Goal: Transaction & Acquisition: Purchase product/service

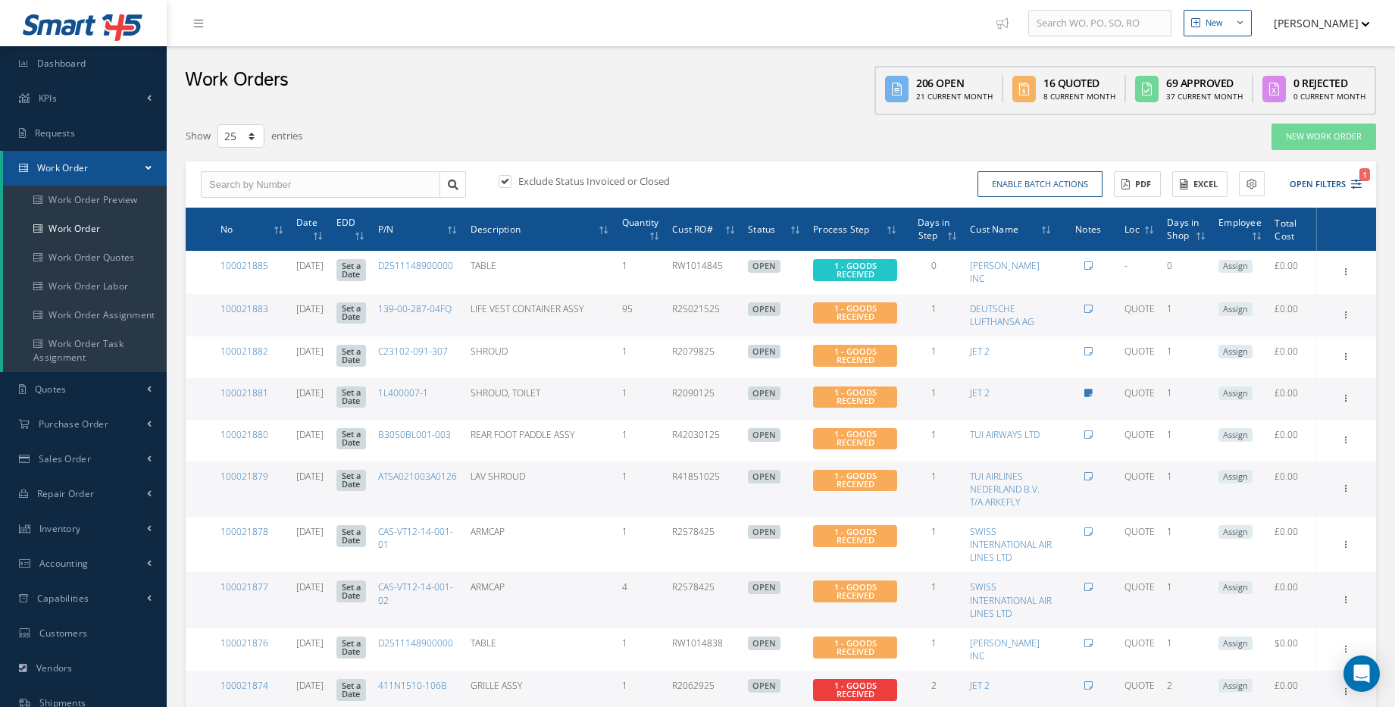
select select "25"
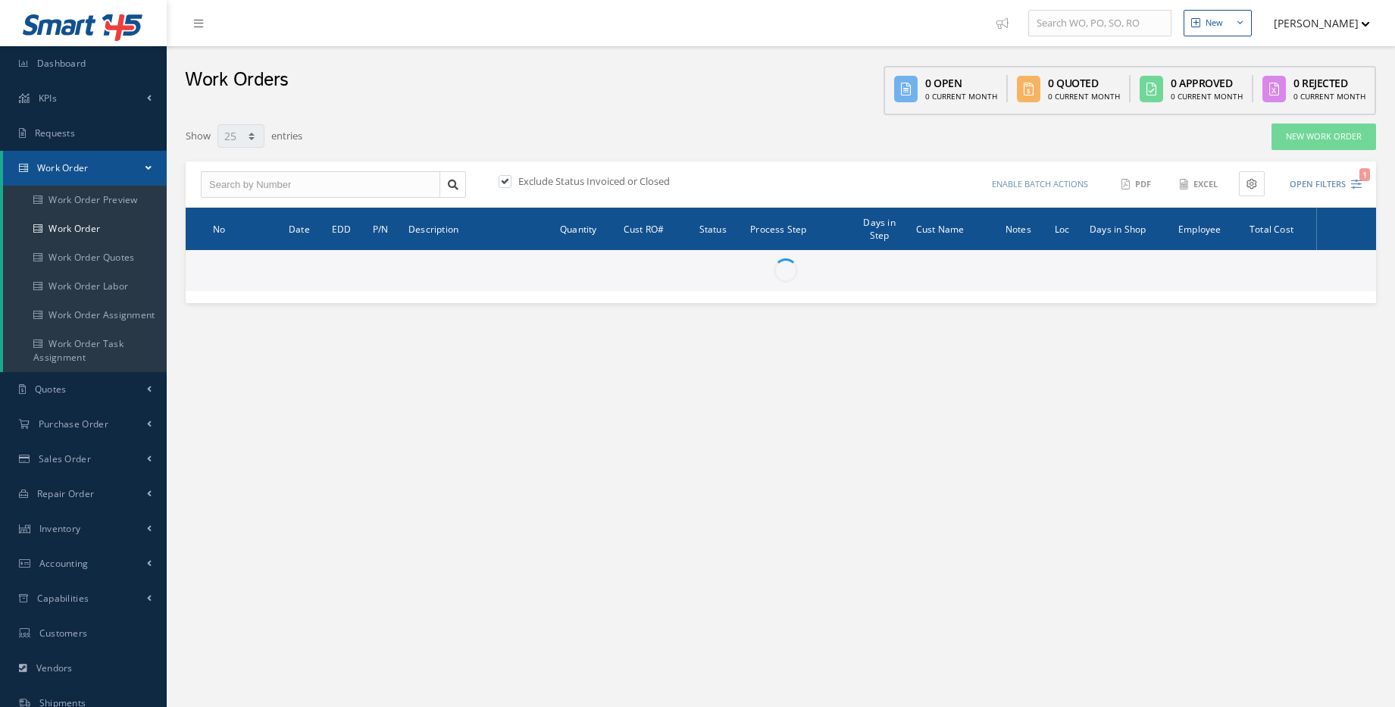
select select "25"
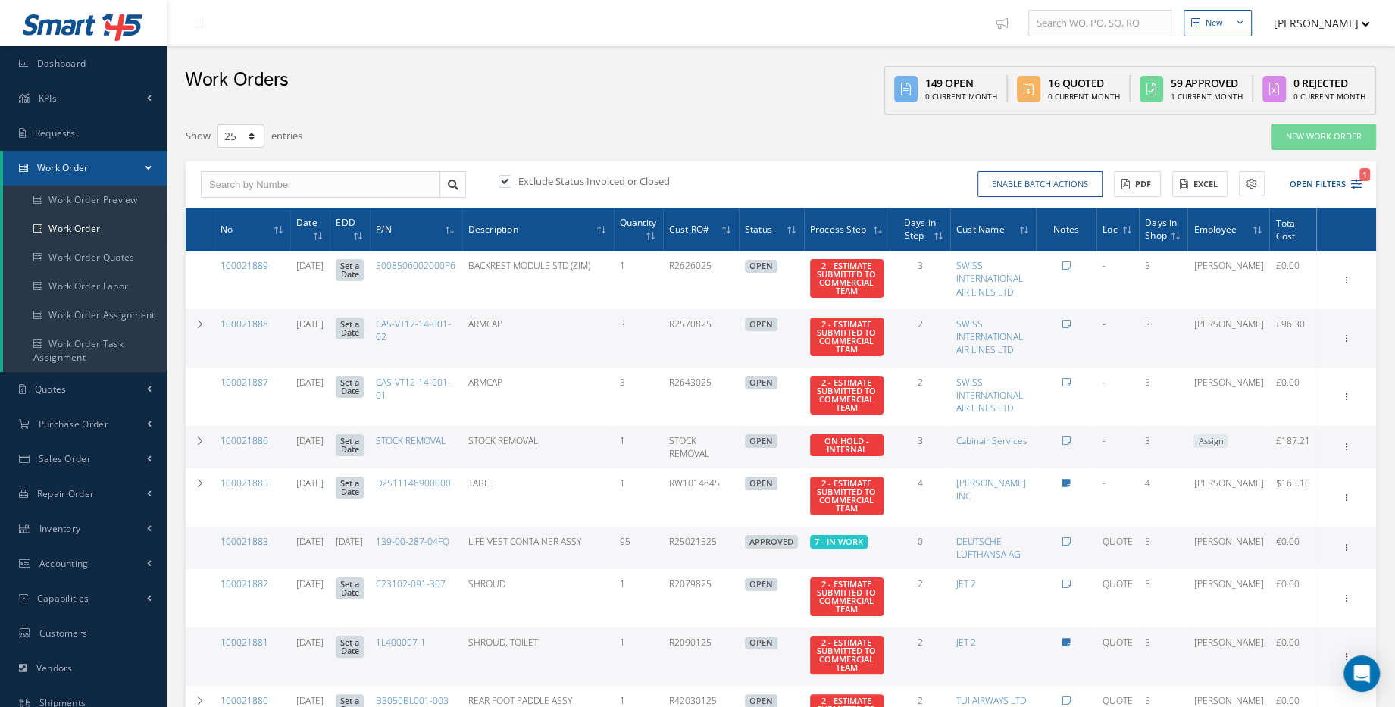
click at [120, 162] on link "Work Order" at bounding box center [85, 168] width 164 height 35
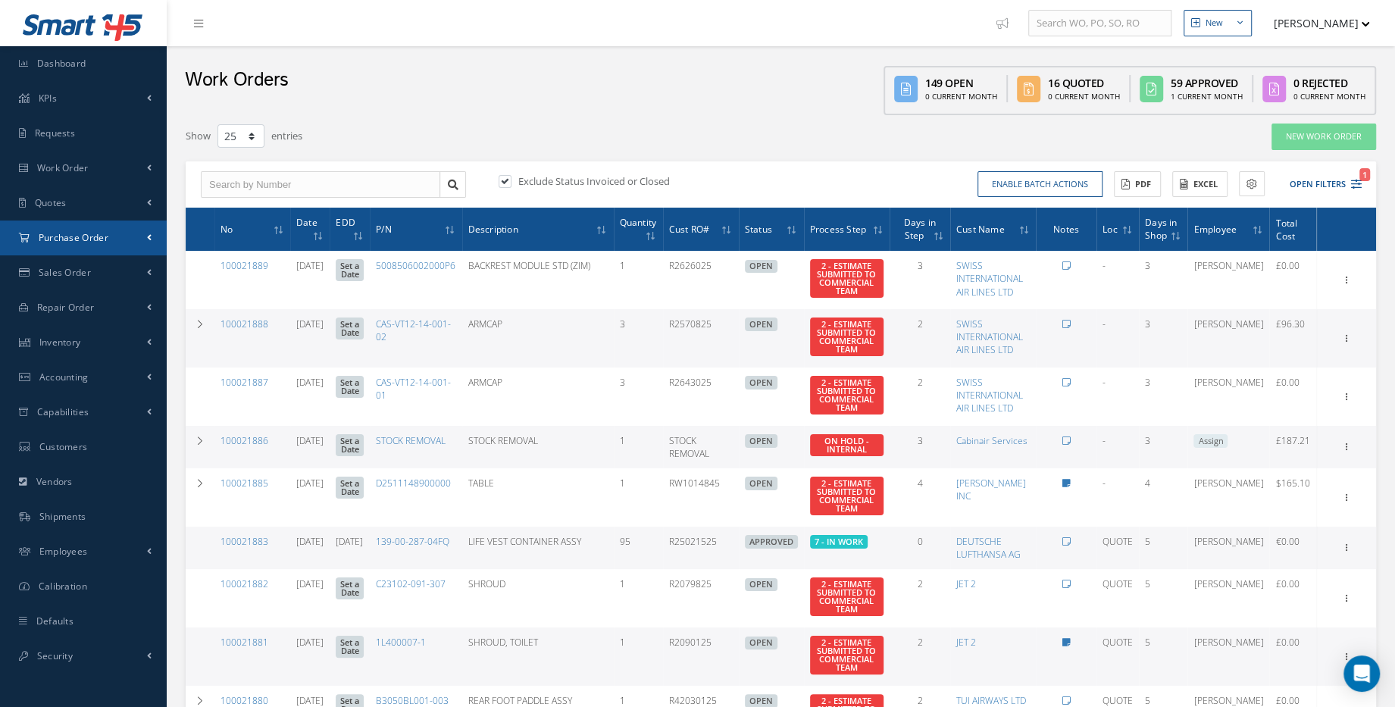
click at [107, 241] on span "Purchase Order" at bounding box center [74, 237] width 70 height 13
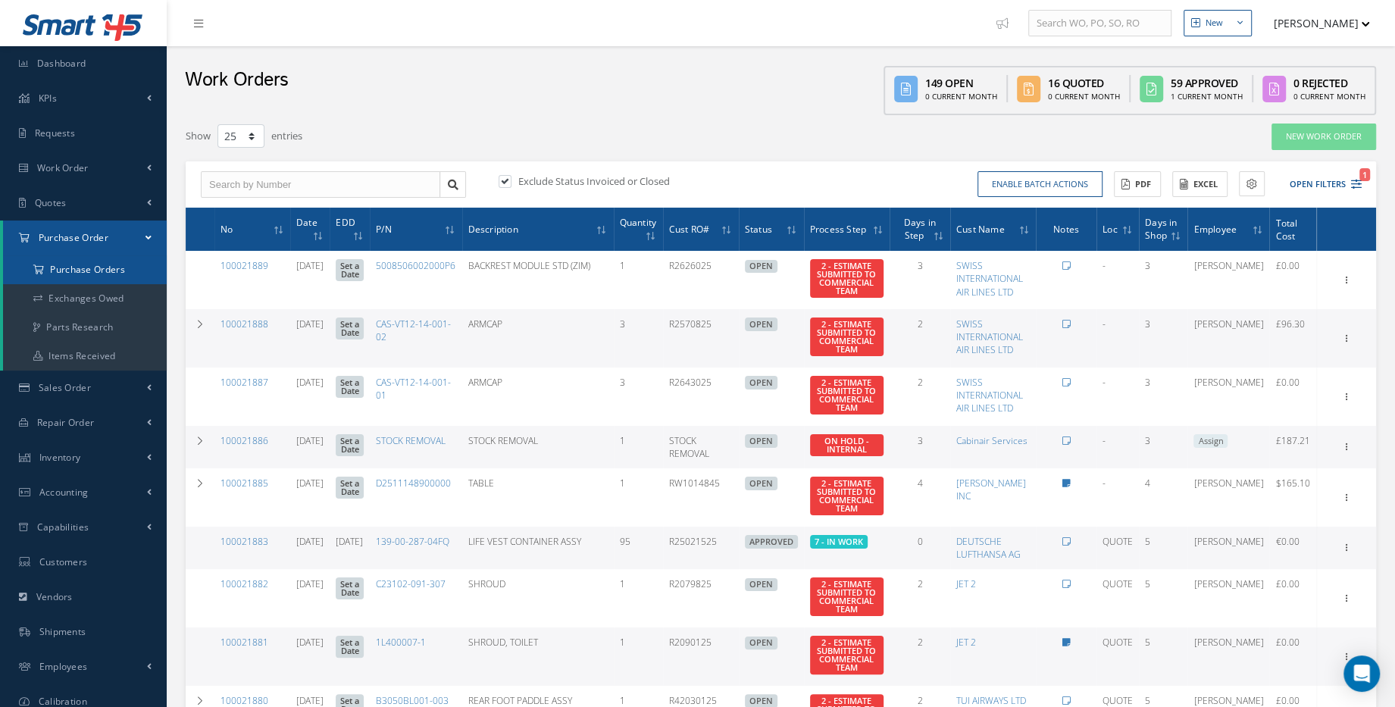
click at [109, 268] on a=1&status_id=2&status_id=3&status_id=5&collapsedFilters"] "Purchase Orders" at bounding box center [85, 269] width 164 height 29
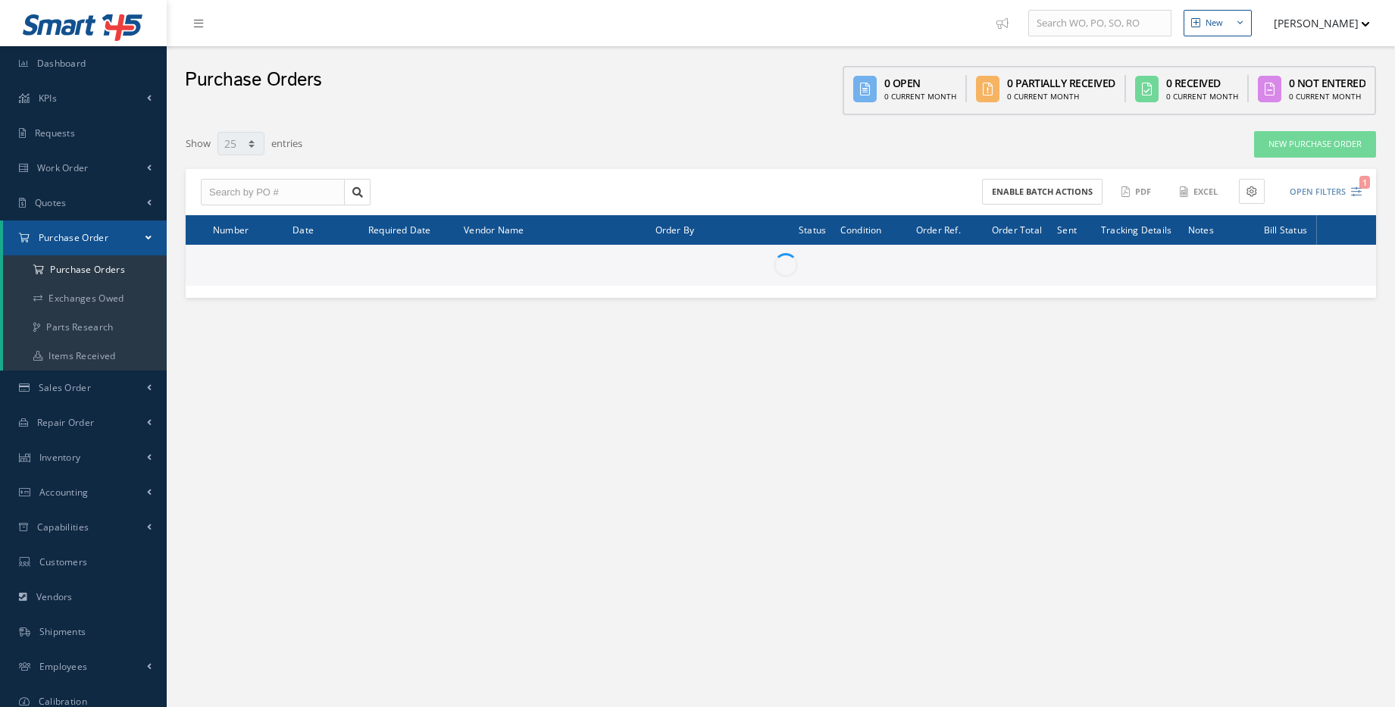
select select "25"
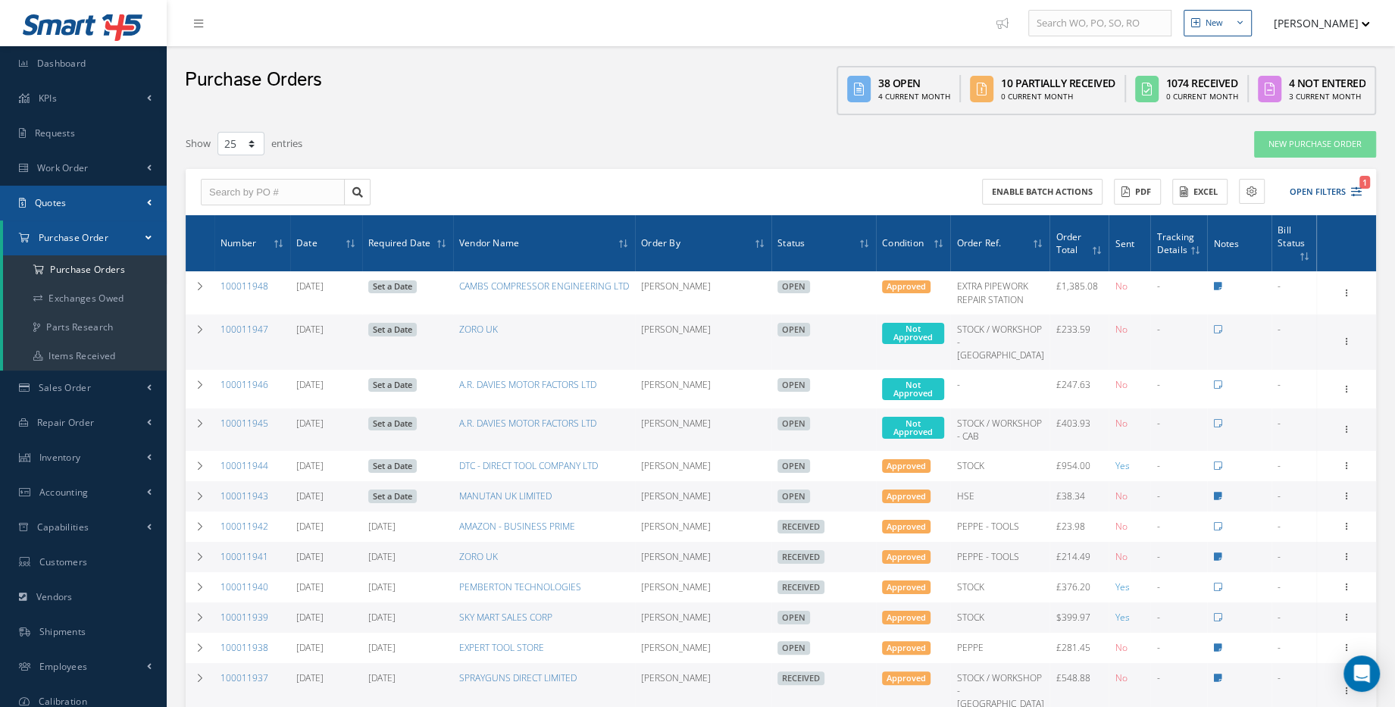
click at [86, 207] on link "Quotes" at bounding box center [83, 203] width 167 height 35
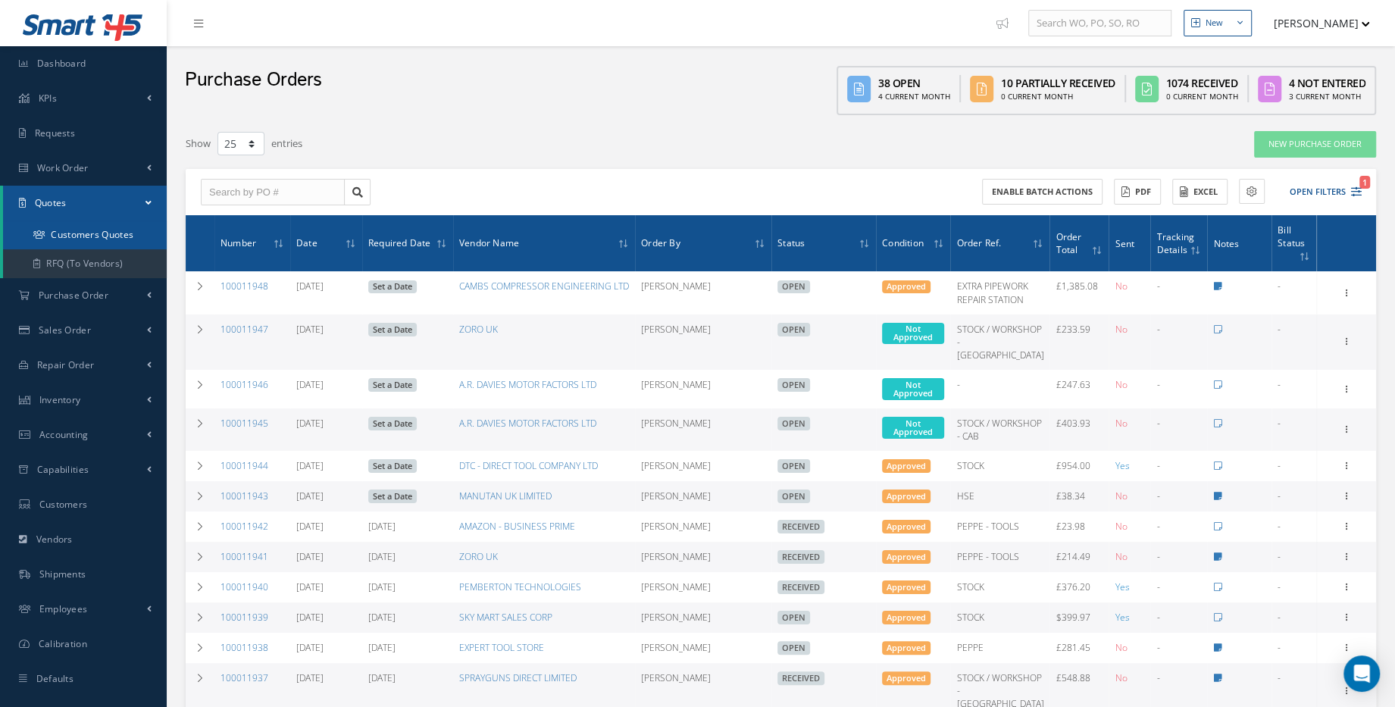
click at [80, 241] on link "Customers Quotes" at bounding box center [85, 234] width 164 height 29
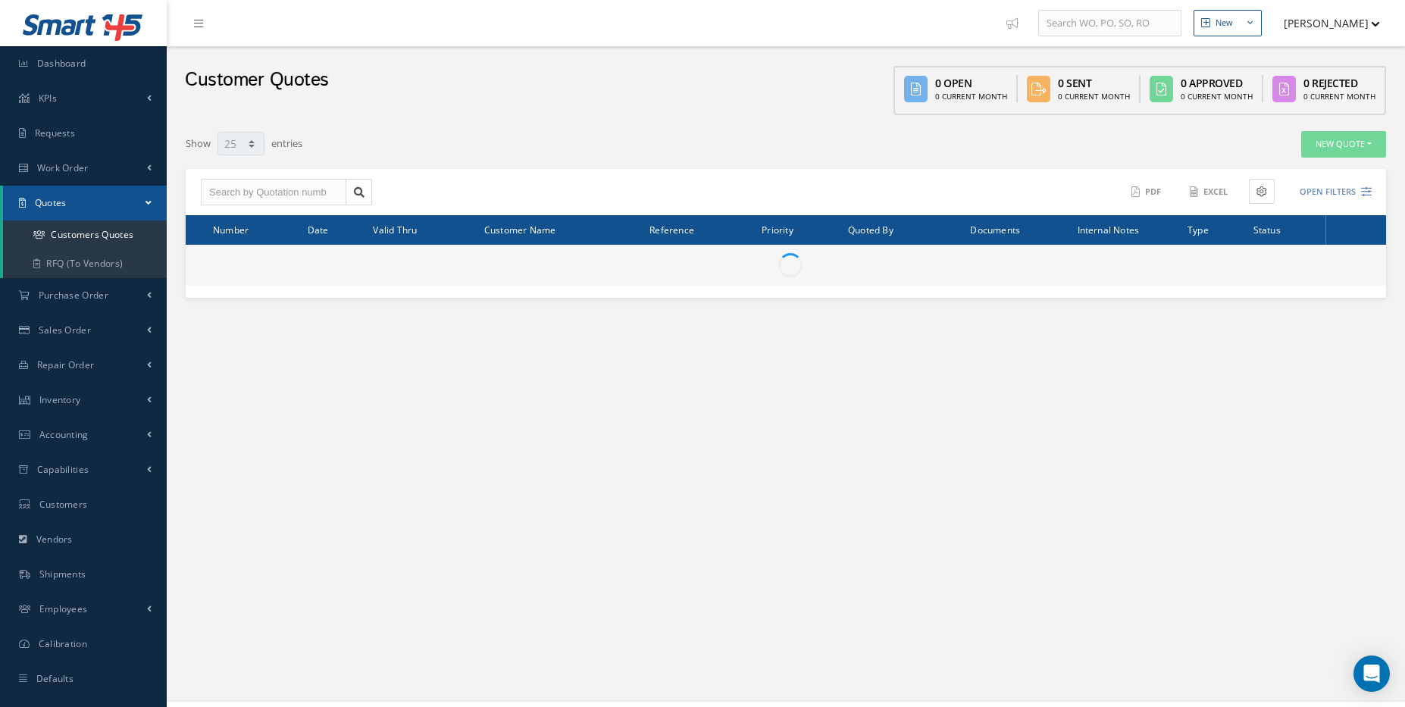
select select "25"
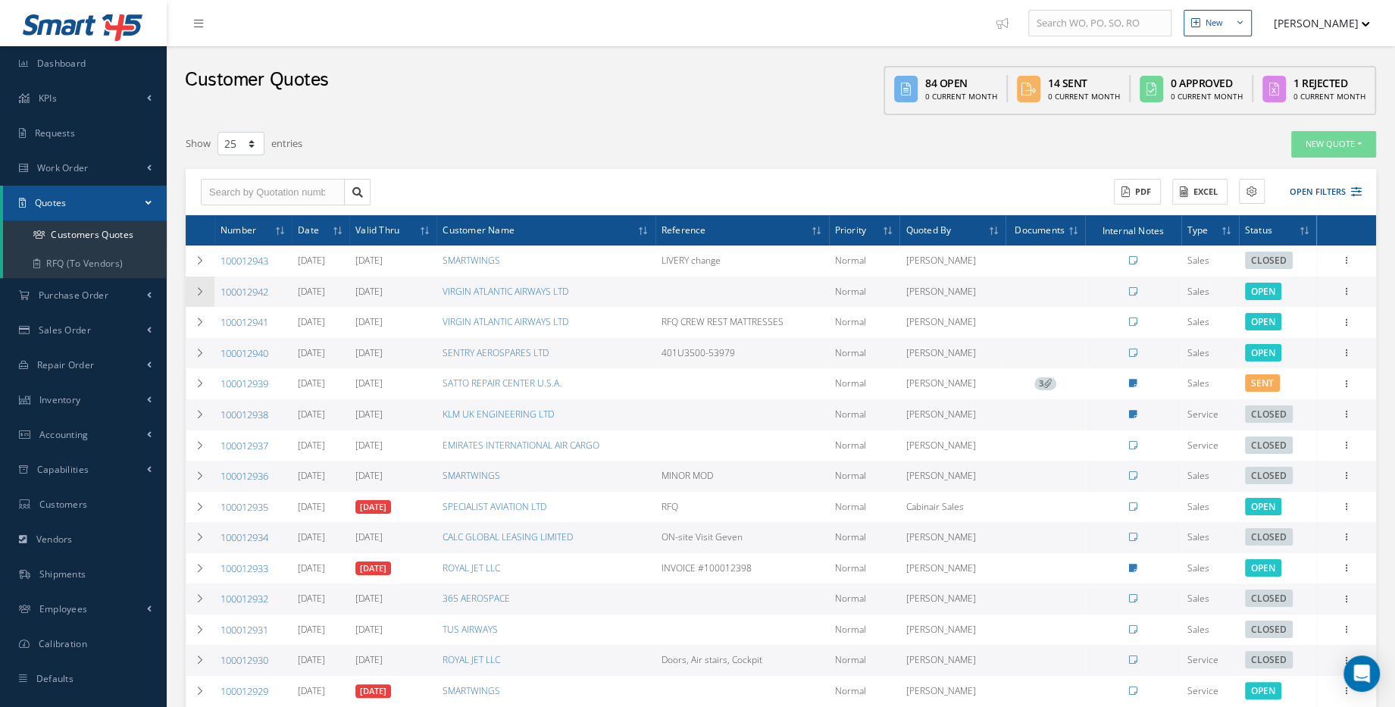
click at [197, 290] on icon at bounding box center [200, 291] width 11 height 9
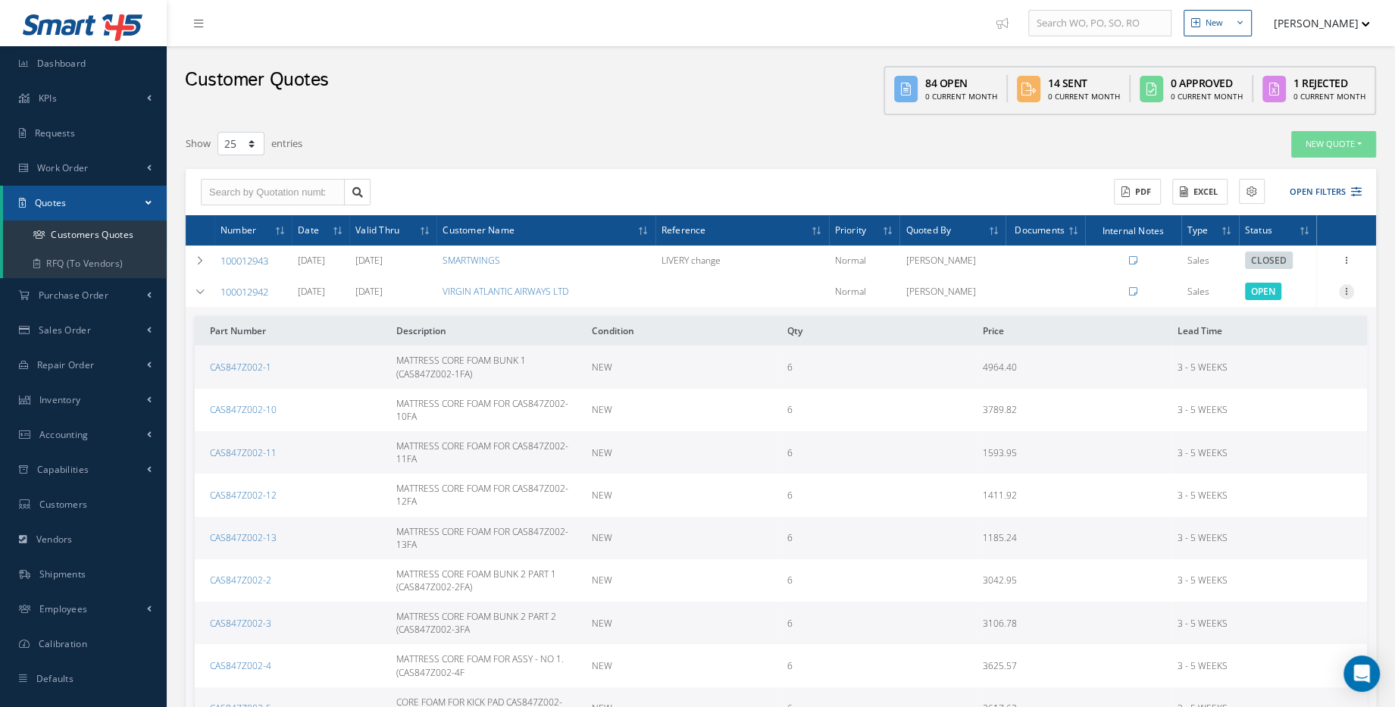
click at [1347, 287] on icon at bounding box center [1346, 290] width 15 height 12
click at [1273, 381] on link "Convert to Sales Order" at bounding box center [1277, 385] width 120 height 31
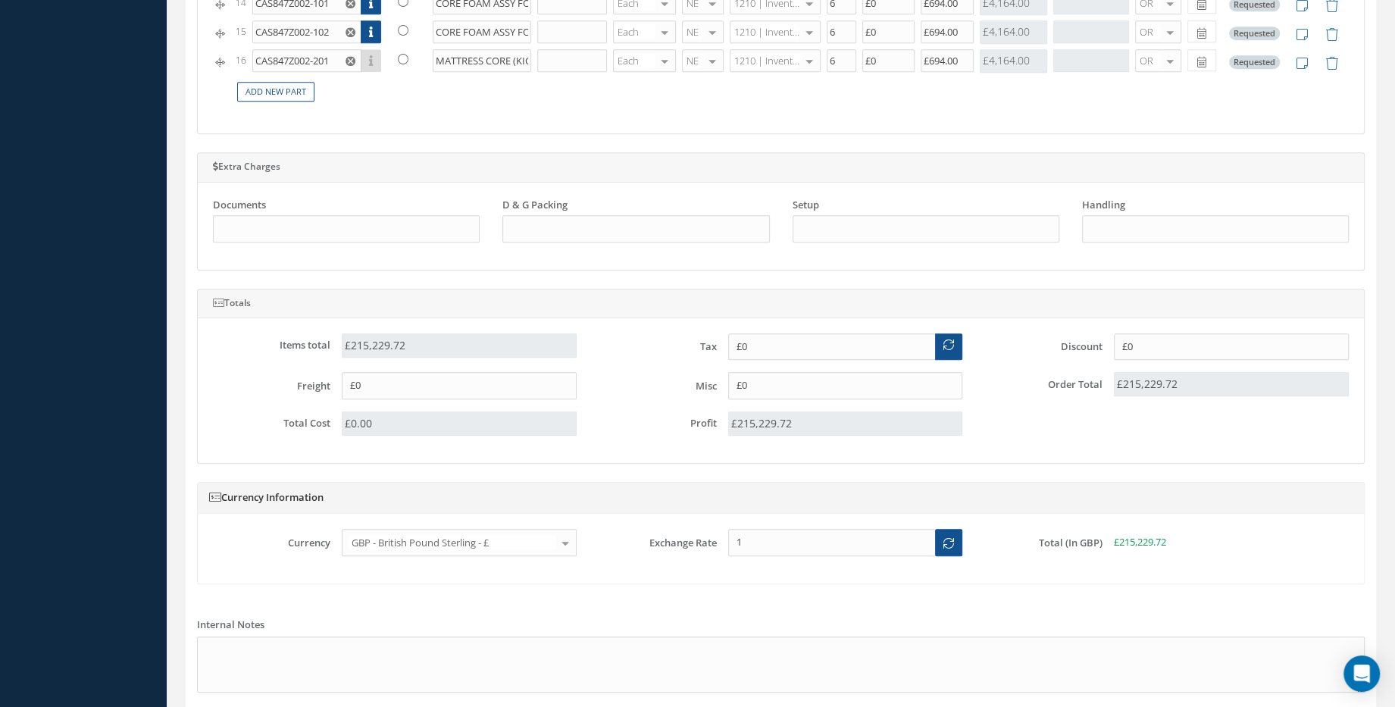
scroll to position [1240, 0]
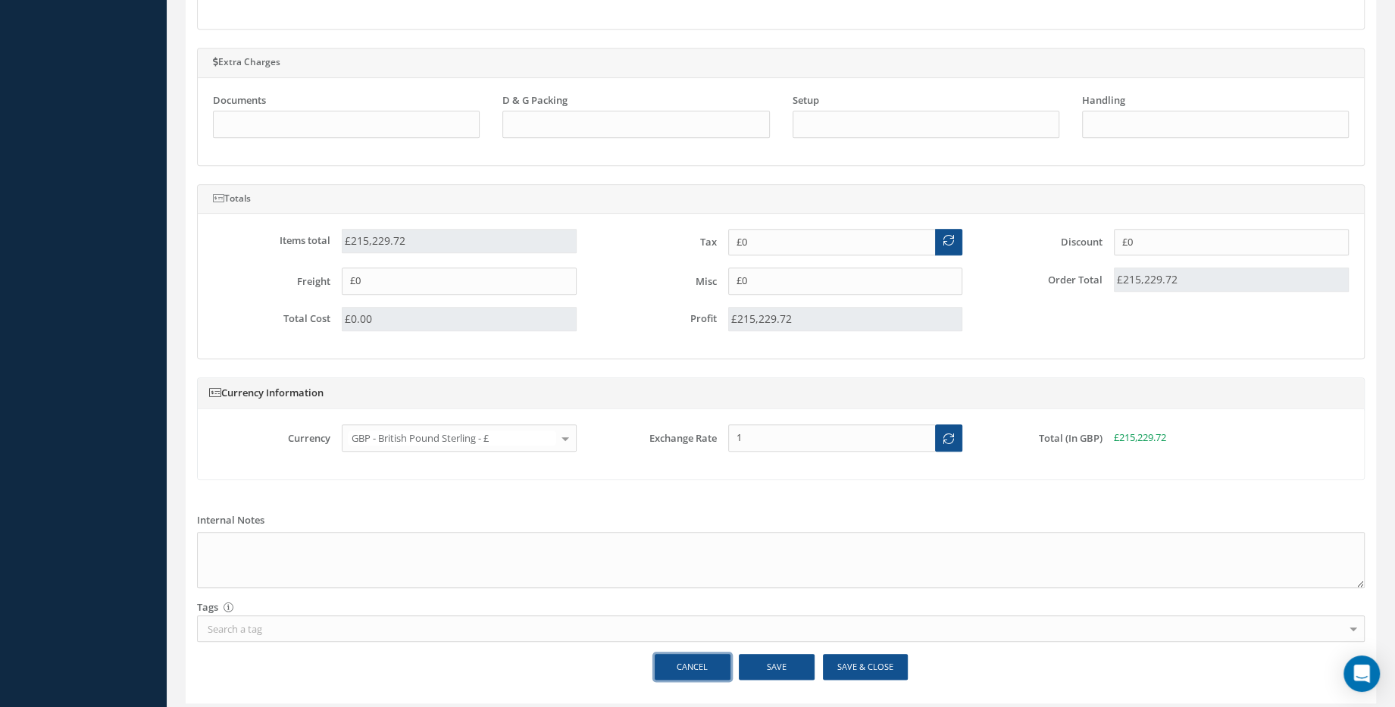
click at [702, 661] on link "Cancel" at bounding box center [693, 667] width 76 height 27
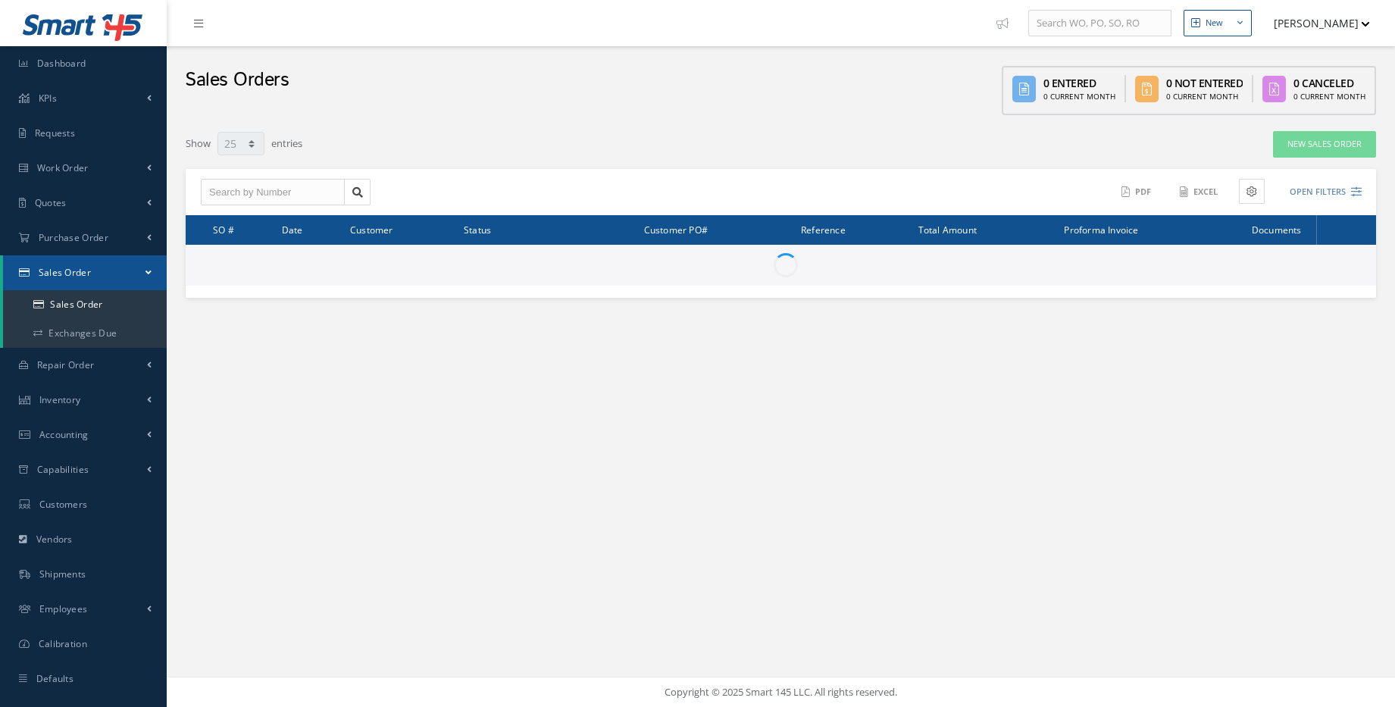
select select "25"
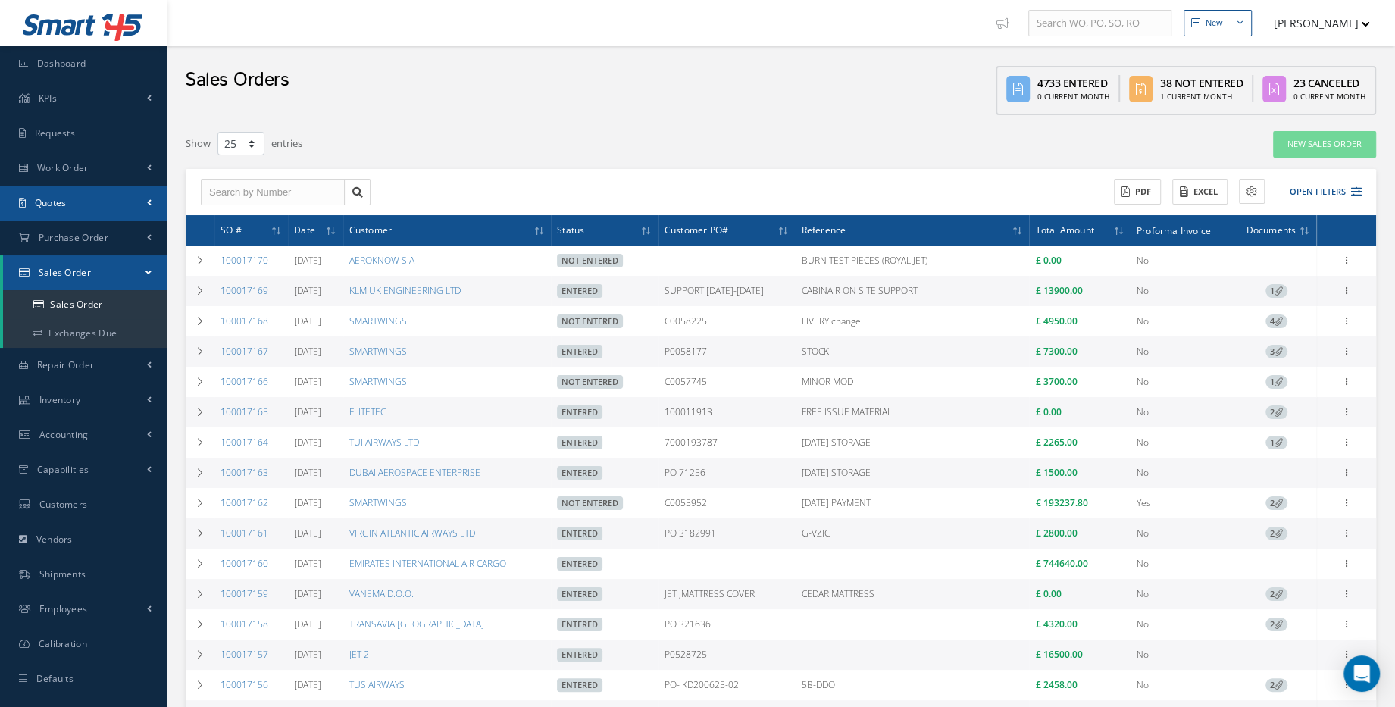
click at [77, 205] on link "Quotes" at bounding box center [83, 203] width 167 height 35
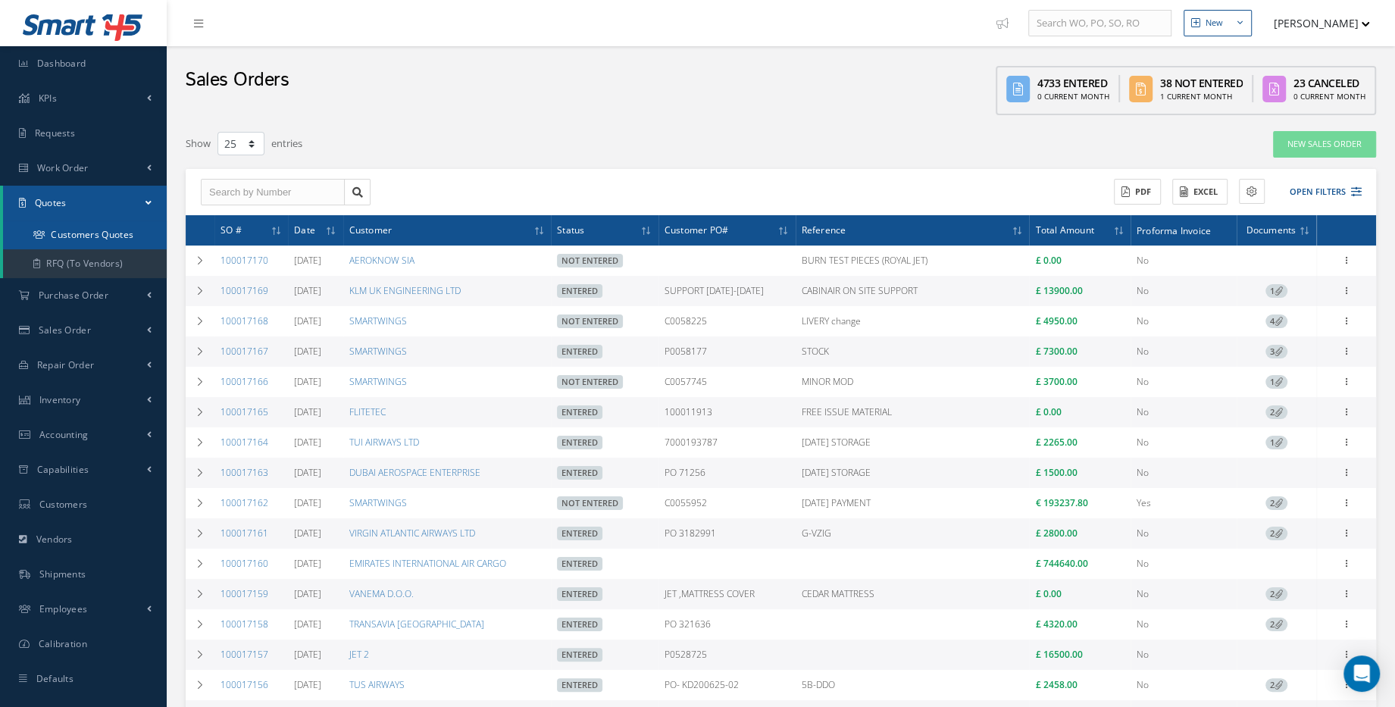
click at [77, 239] on link "Customers Quotes" at bounding box center [85, 234] width 164 height 29
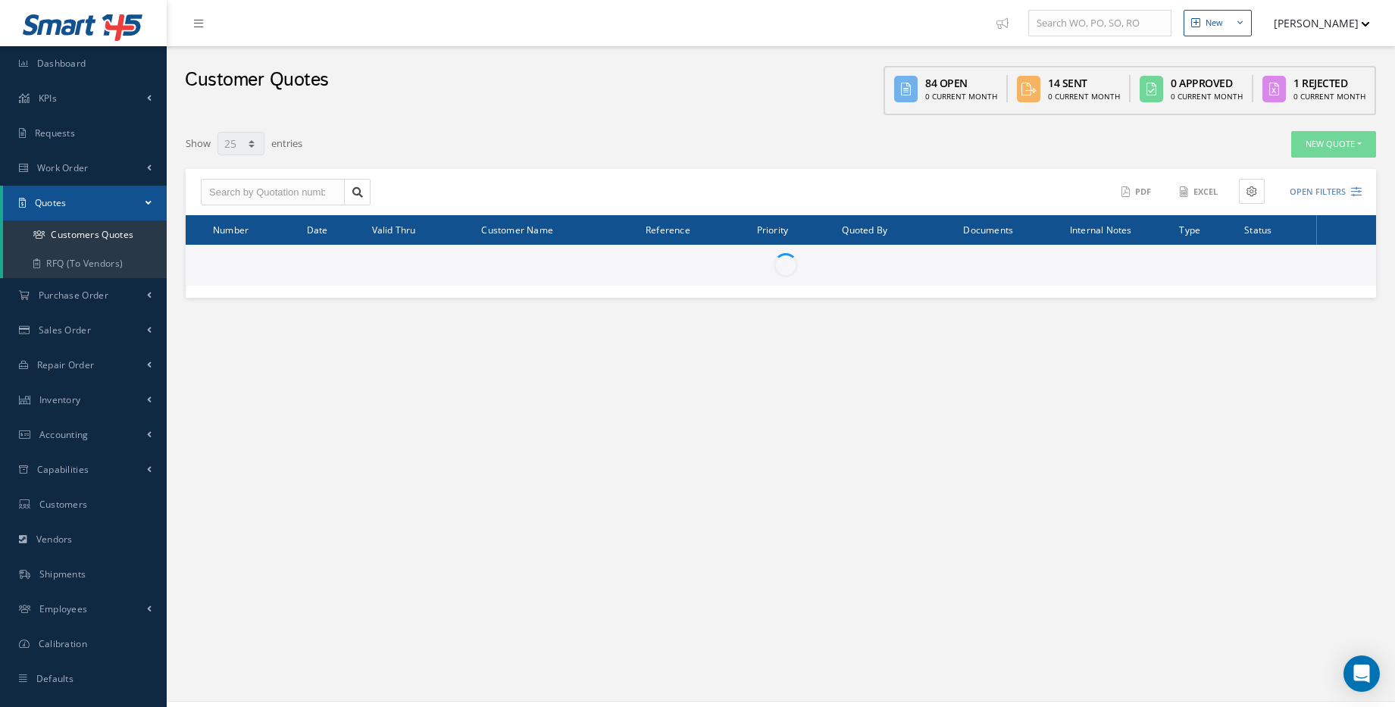
select select "25"
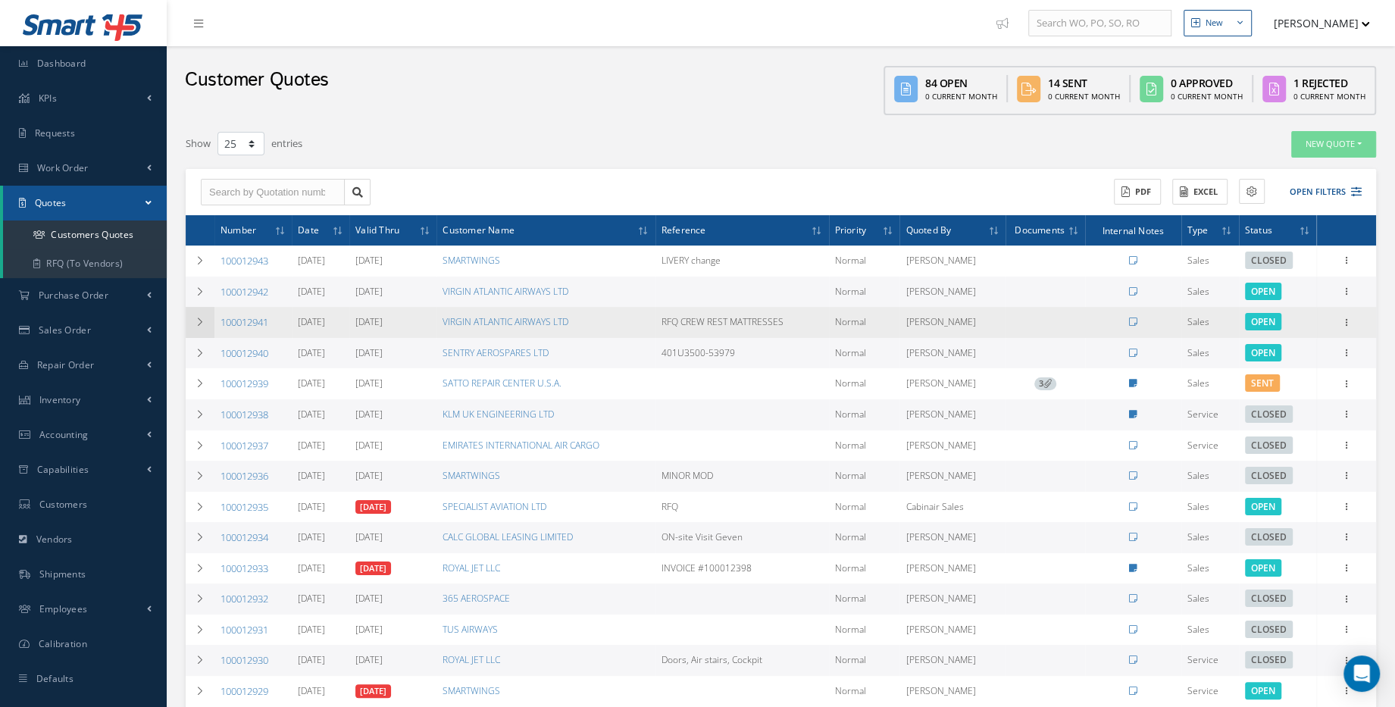
click at [204, 321] on icon at bounding box center [200, 321] width 11 height 9
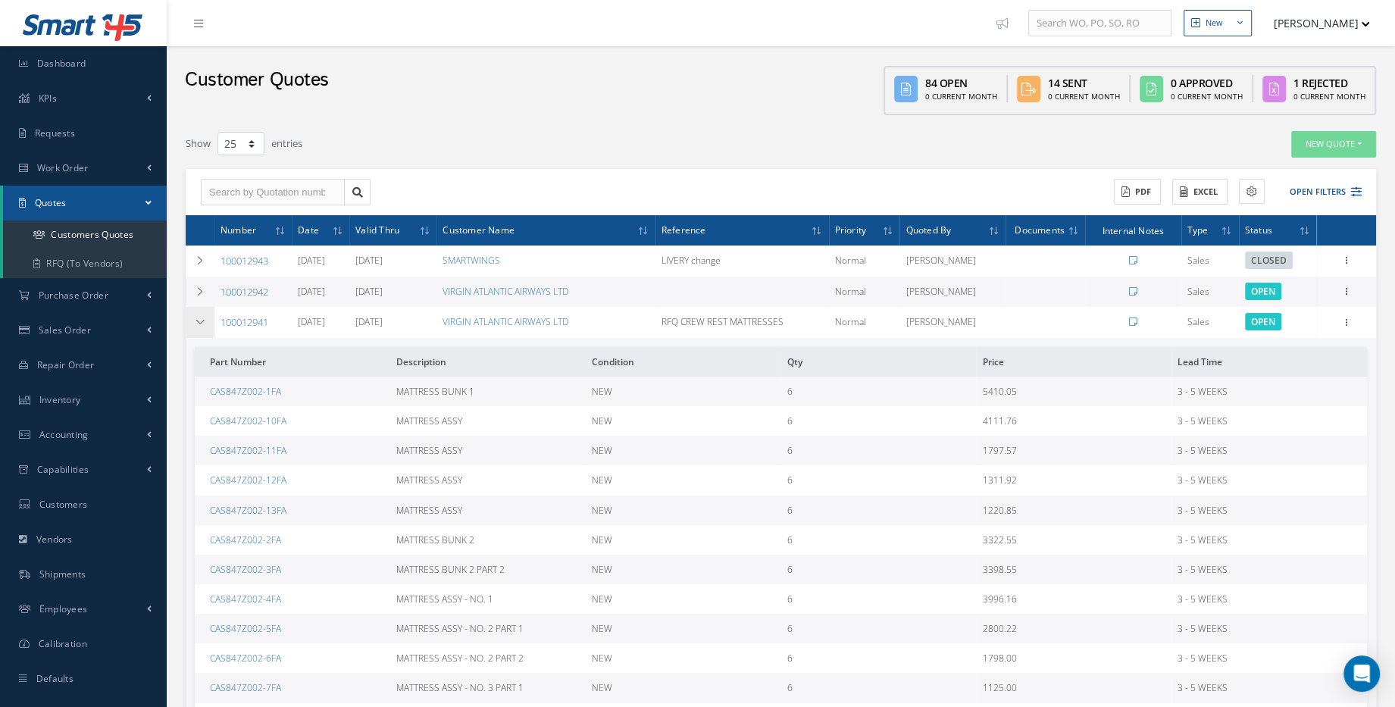
click at [204, 321] on icon at bounding box center [200, 321] width 11 height 9
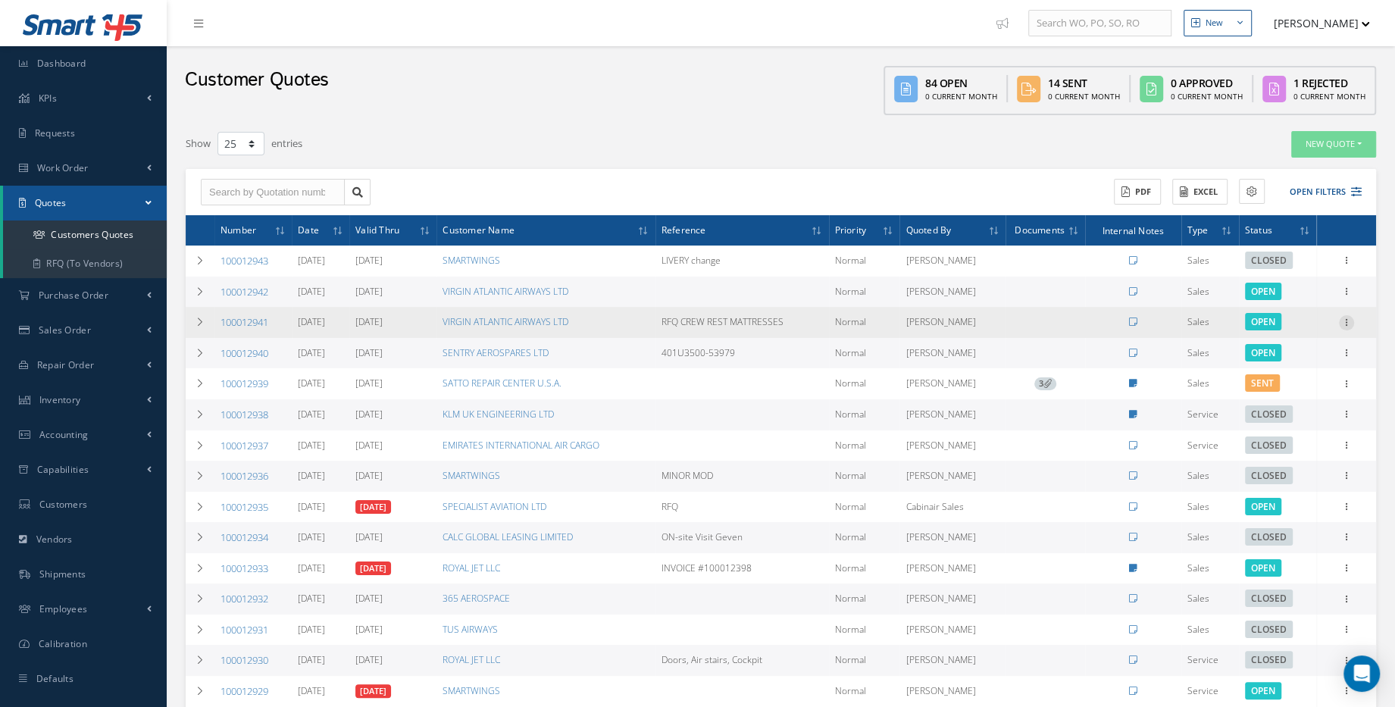
click at [1340, 324] on icon at bounding box center [1346, 321] width 15 height 12
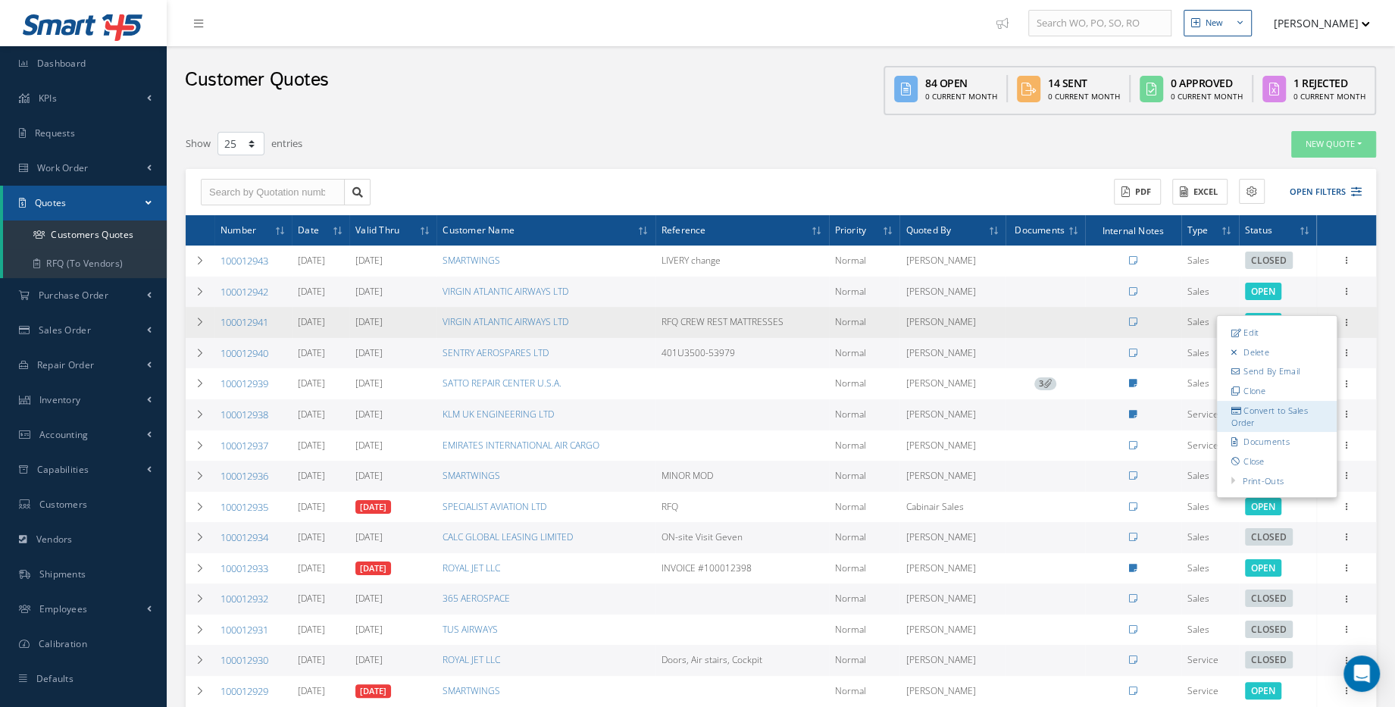
click at [1293, 409] on link "Convert to Sales Order" at bounding box center [1277, 415] width 120 height 31
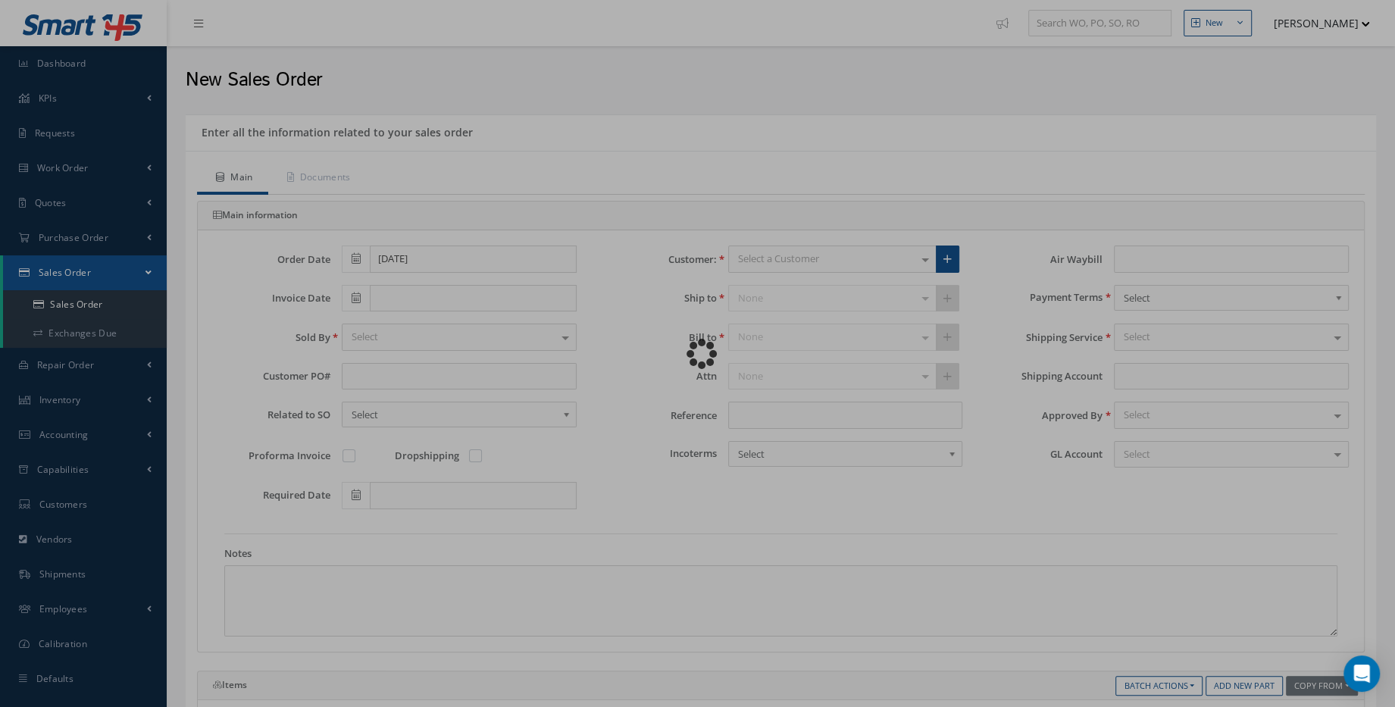
type input "RFQ CREW REST MATTRESSES"
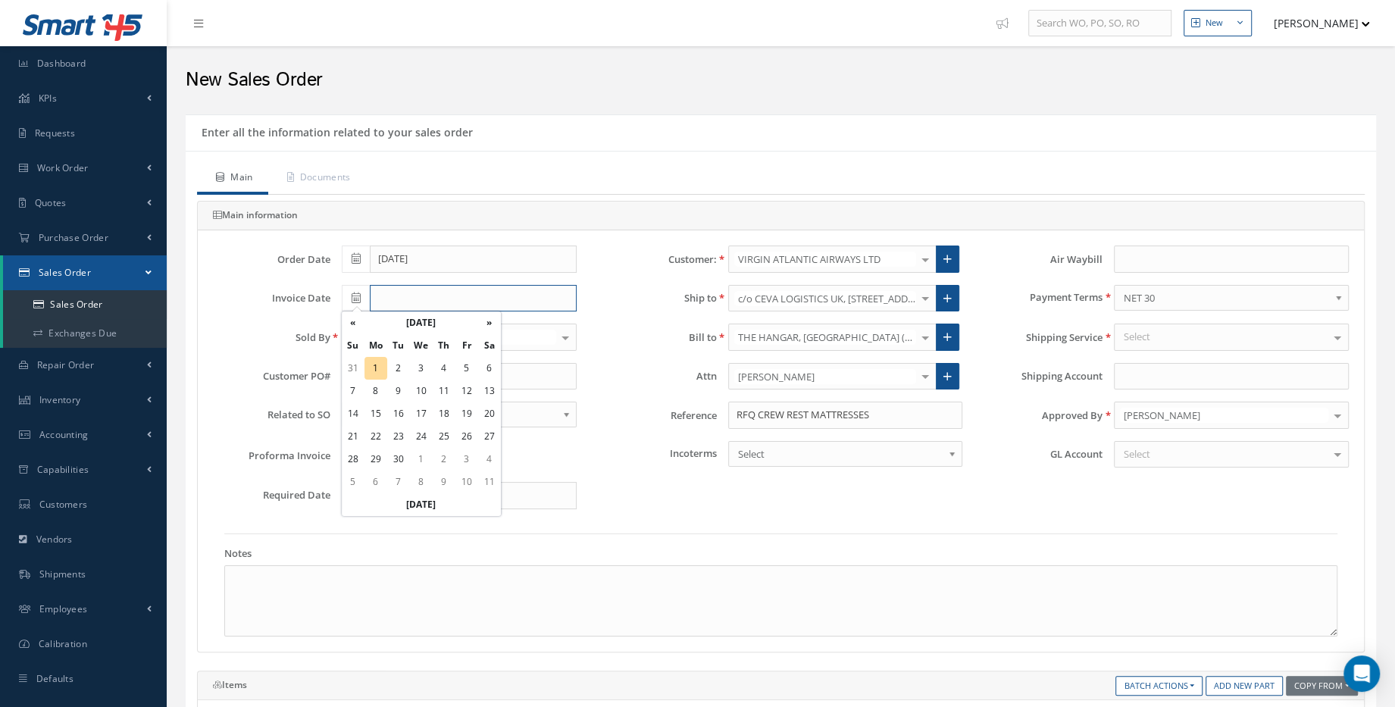
click at [399, 298] on input "text" at bounding box center [473, 298] width 207 height 27
click at [616, 237] on div "Order Date 09/01/2025 Customer: VIRGIN ATLANTIC AIRWAYS LTD Cabinair Services 1…" at bounding box center [781, 440] width 1166 height 421
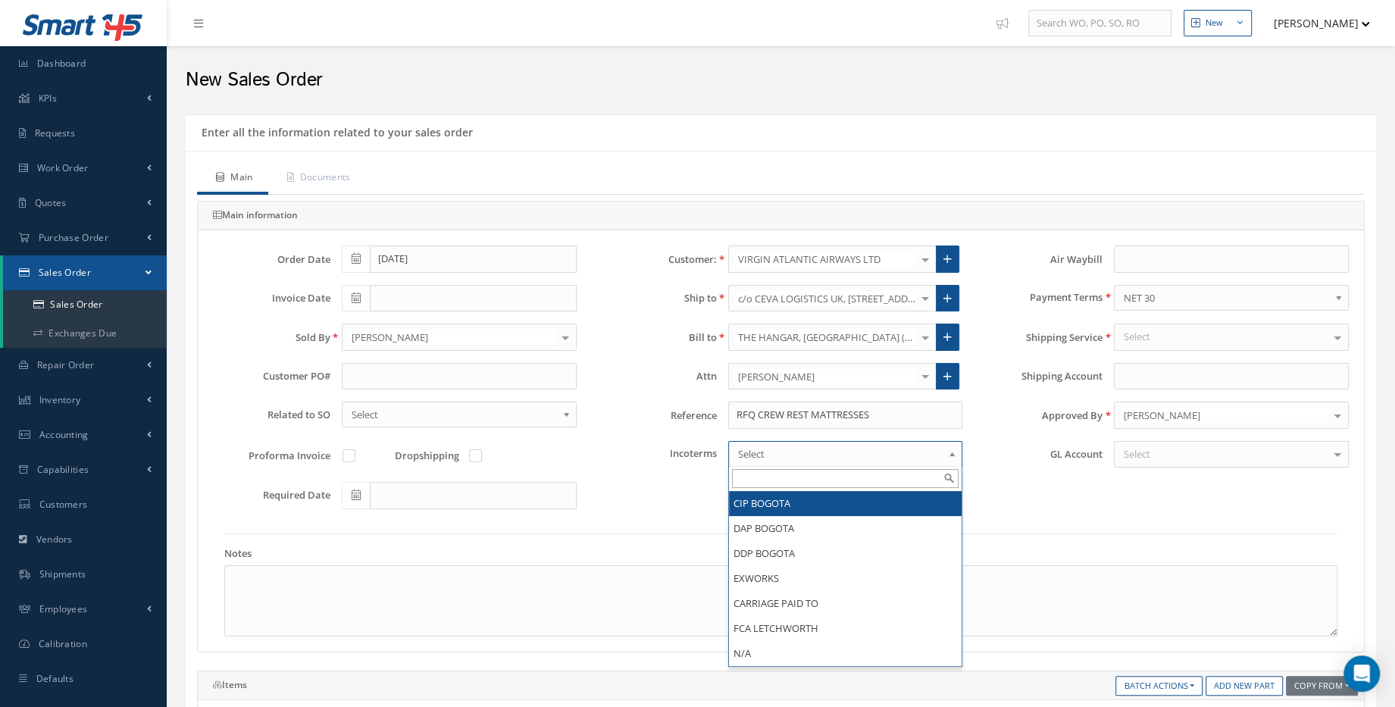
click at [780, 445] on span "Select" at bounding box center [840, 454] width 205 height 18
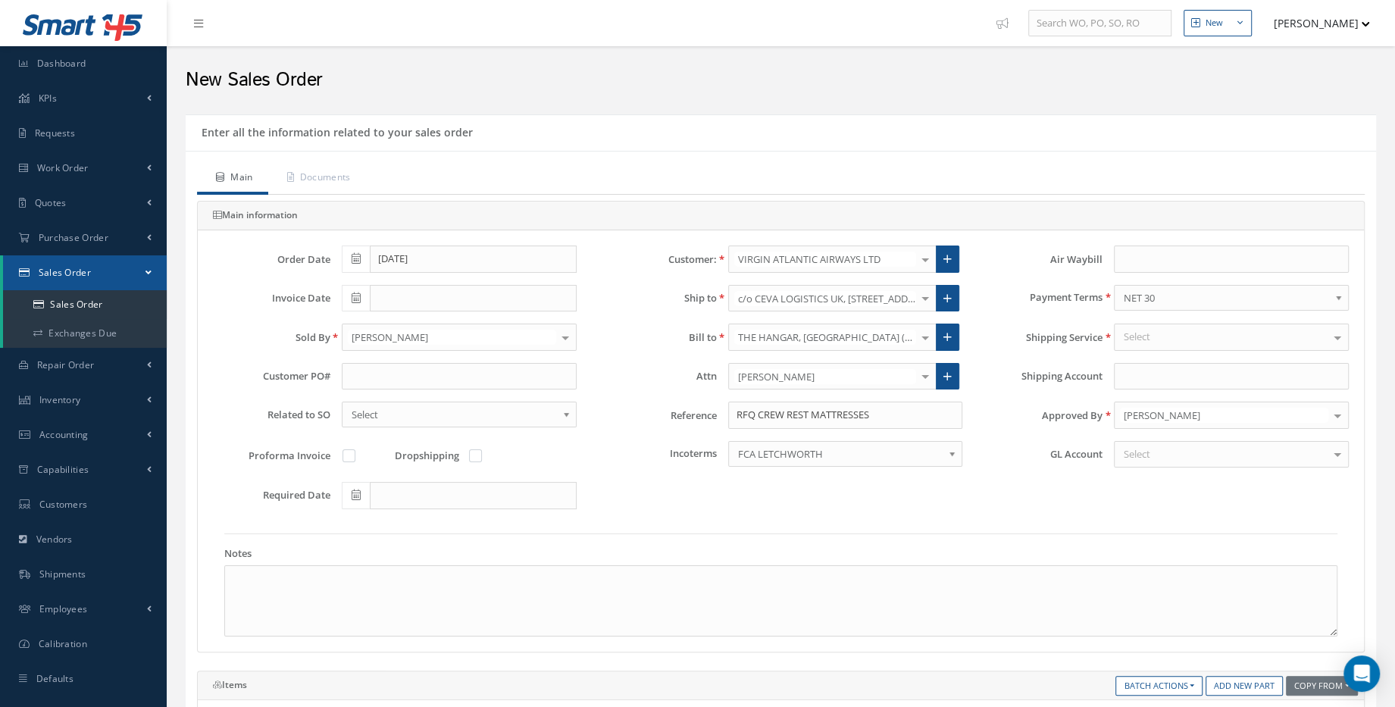
click at [1177, 447] on div "Select" at bounding box center [1231, 454] width 235 height 27
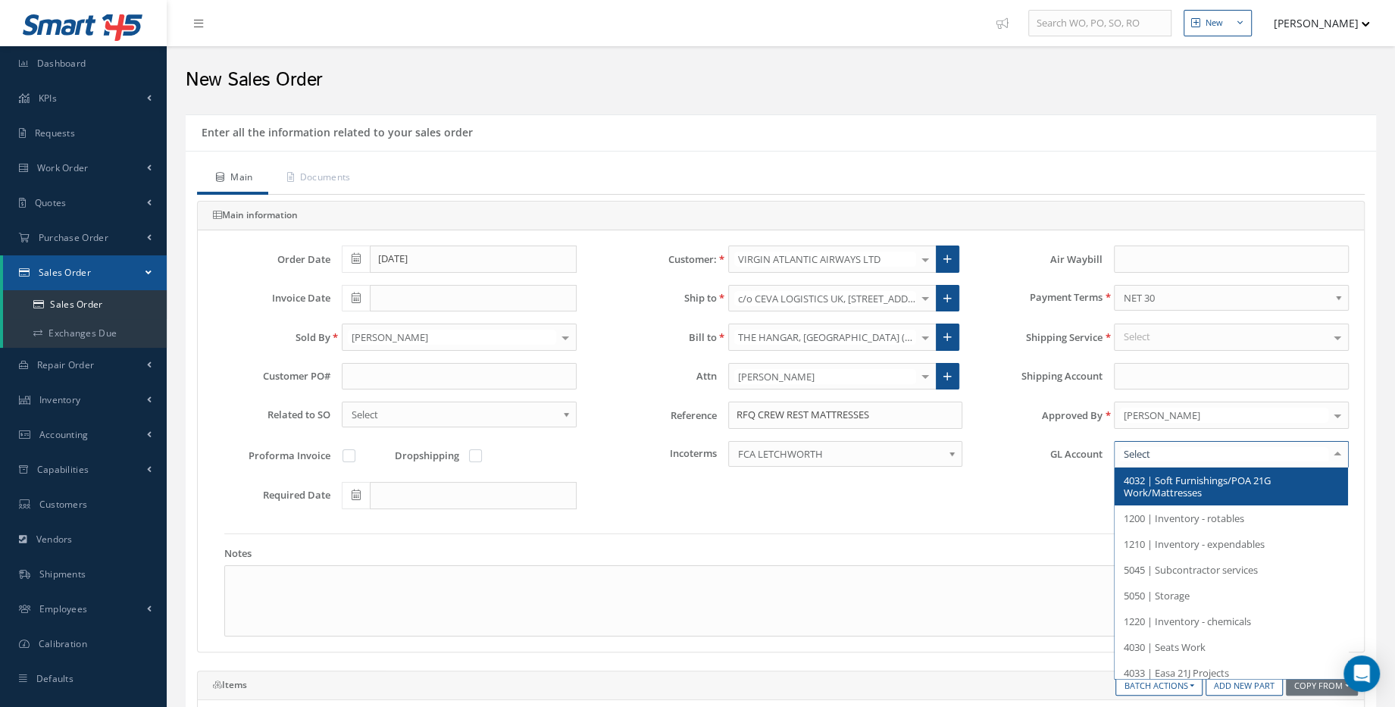
click at [1192, 488] on span "4032 | Soft Furnishings/POA 21G Work/Mattresses" at bounding box center [1197, 487] width 147 height 26
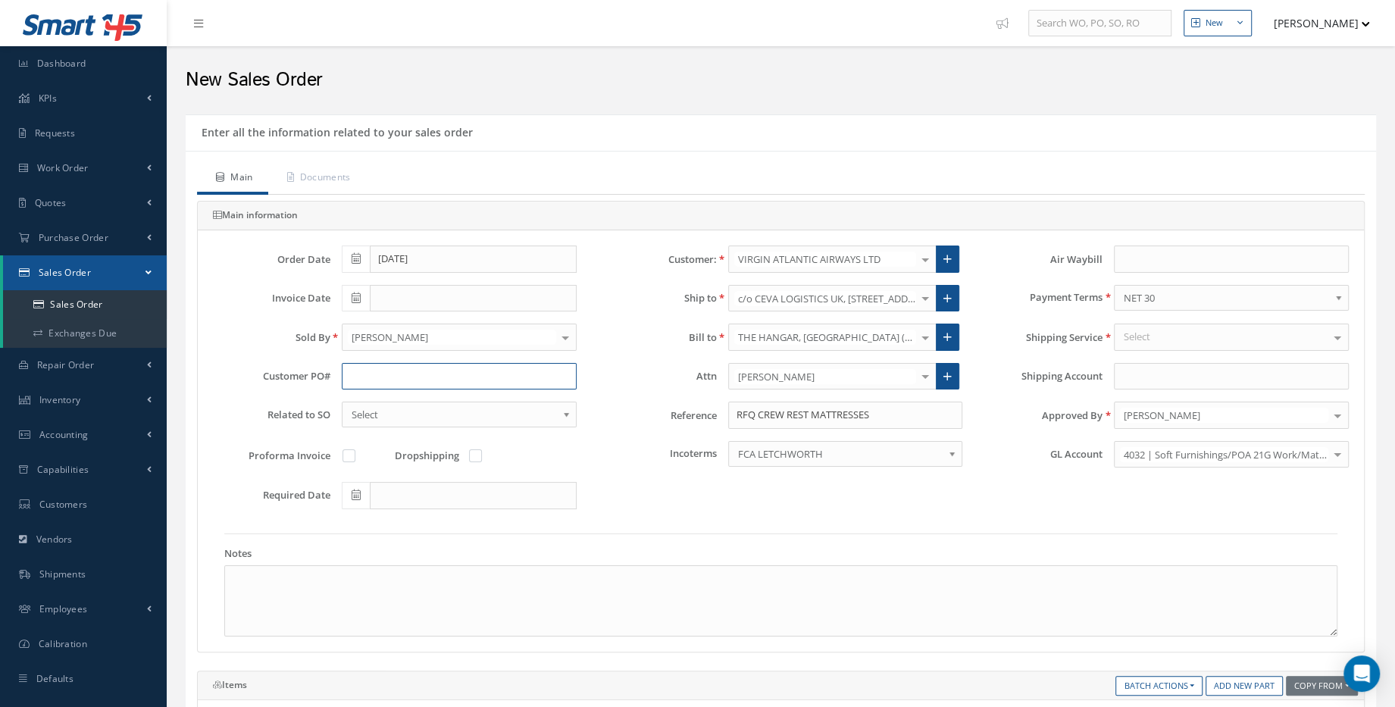
click at [376, 370] on input "text" at bounding box center [459, 376] width 235 height 27
click at [414, 405] on span "Select" at bounding box center [454, 414] width 205 height 18
click at [429, 423] on div "Select 10016804 10016803 10016802 10016800 10016799 10016789 10016788 10016787 …" at bounding box center [459, 415] width 235 height 26
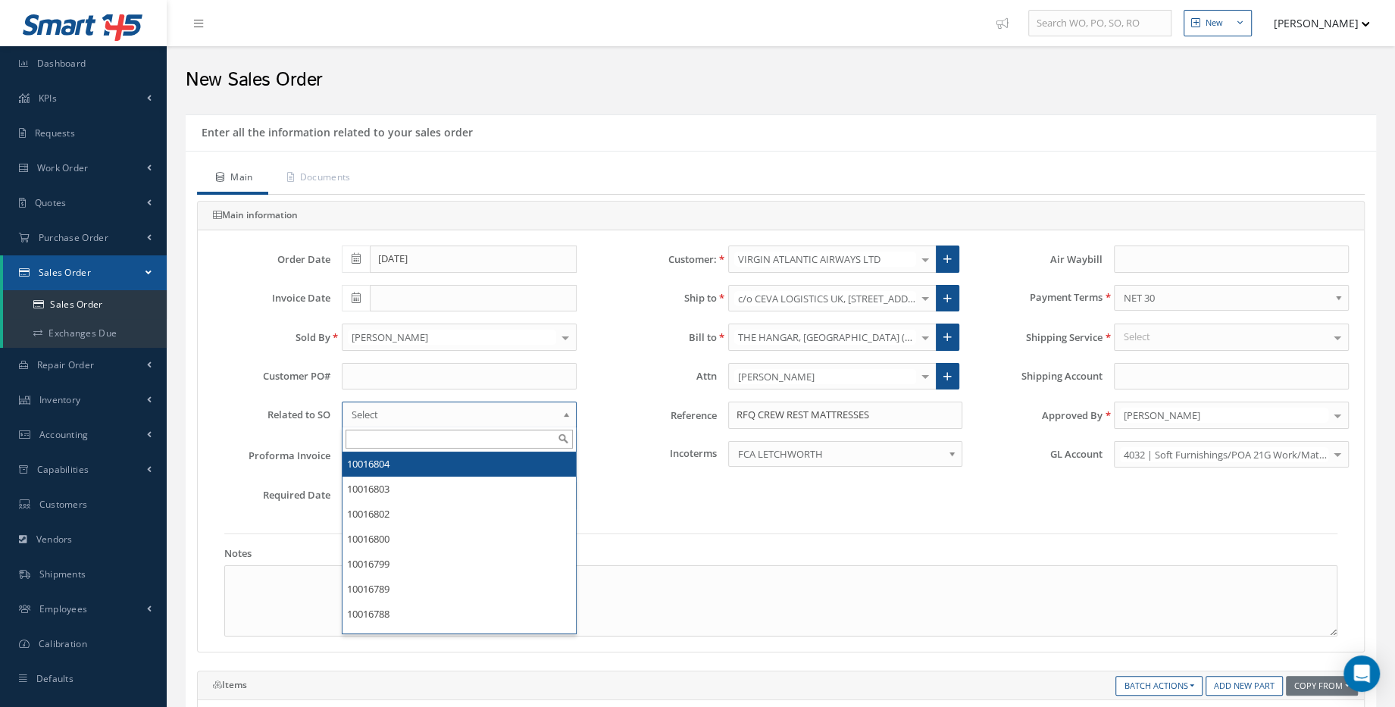
click at [617, 410] on label "Reference" at bounding box center [652, 415] width 129 height 11
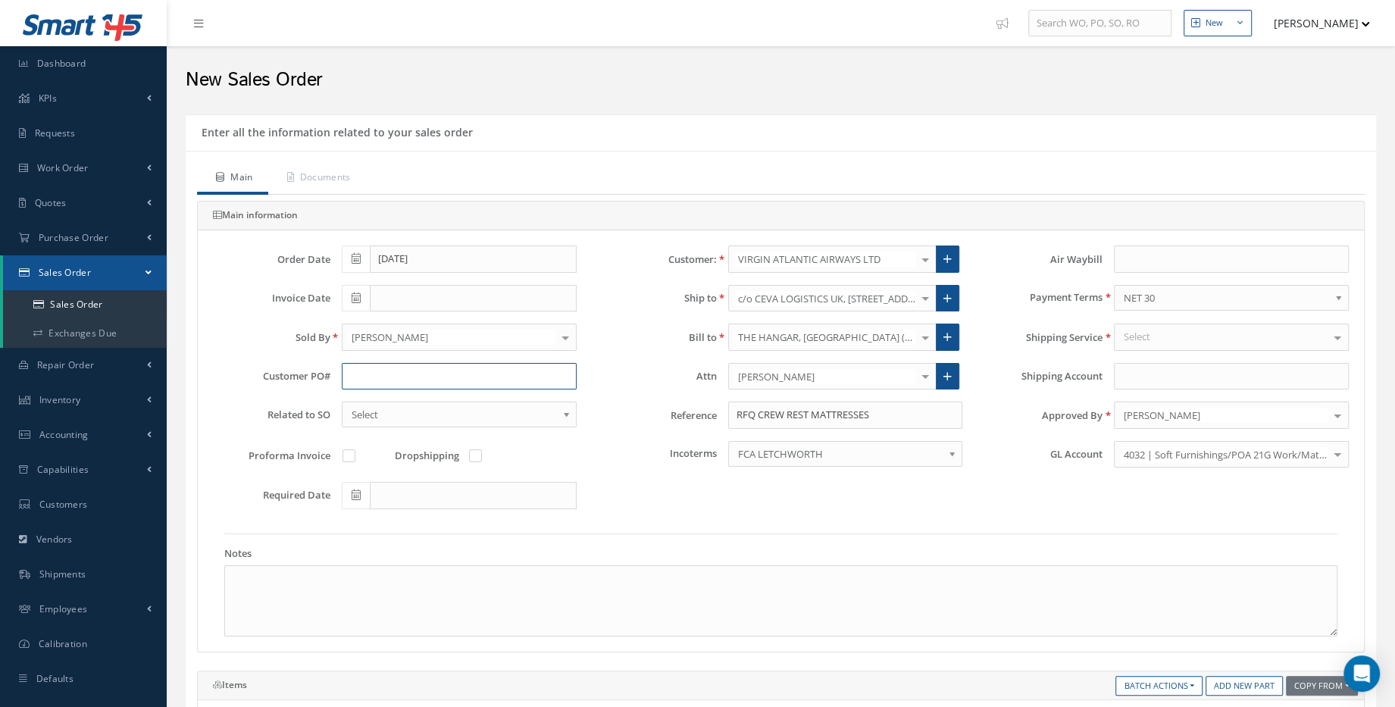
click at [370, 370] on input "text" at bounding box center [459, 376] width 235 height 27
click at [380, 368] on input "text" at bounding box center [459, 376] width 235 height 27
paste input "PO 3192392"
click at [367, 374] on input "PO 3192392" at bounding box center [459, 376] width 235 height 27
type input "PO3192392"
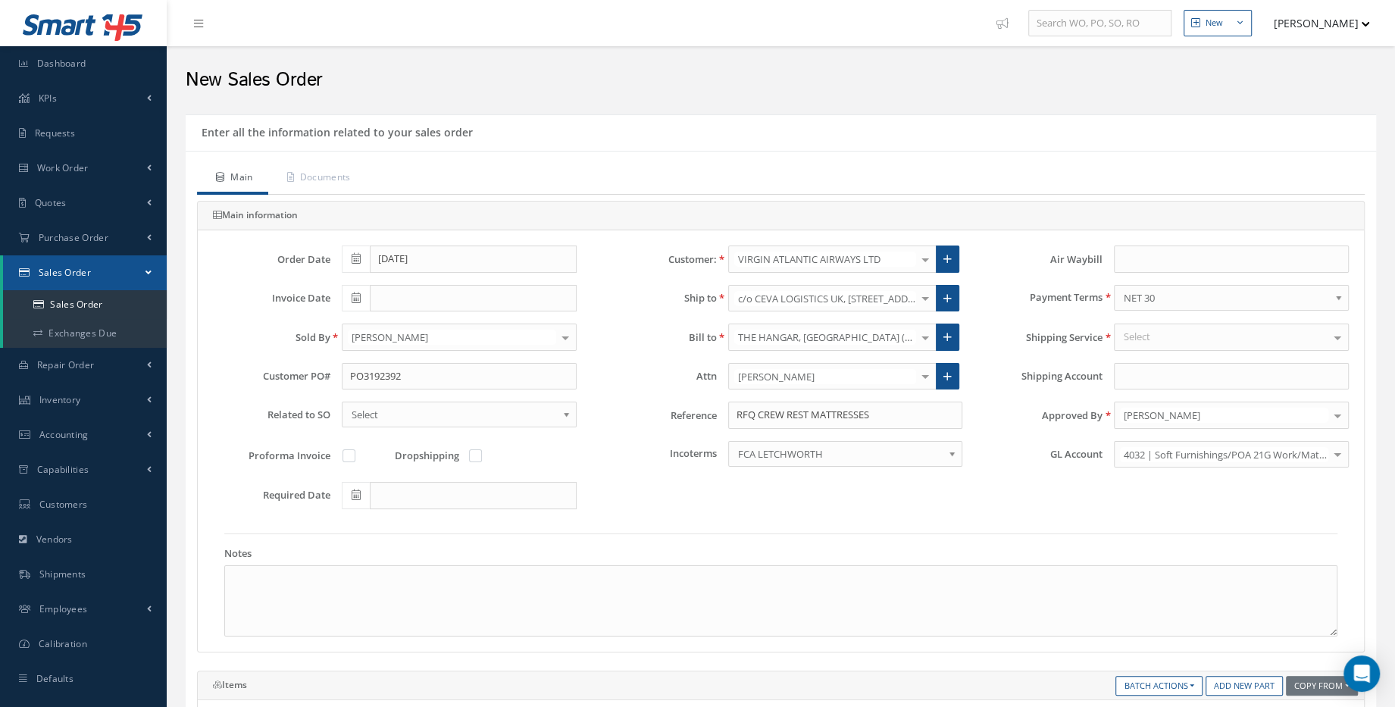
click at [396, 408] on span "Select" at bounding box center [454, 414] width 205 height 18
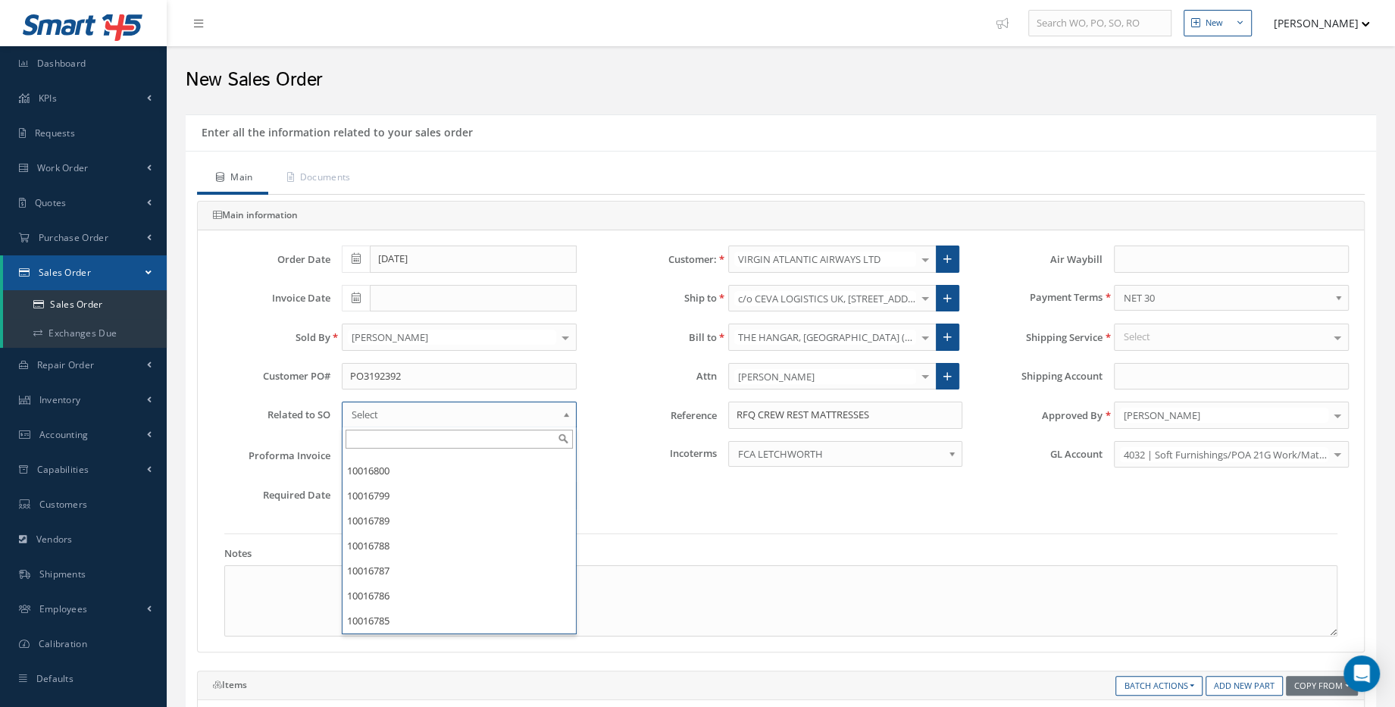
scroll to position [0, 0]
click at [621, 363] on div "Attn ADAM WRIGHT Accounts ANDREW SIMPSON ANITA OLSEN APRIL TARR DANIEL HILLS KA…" at bounding box center [781, 376] width 386 height 27
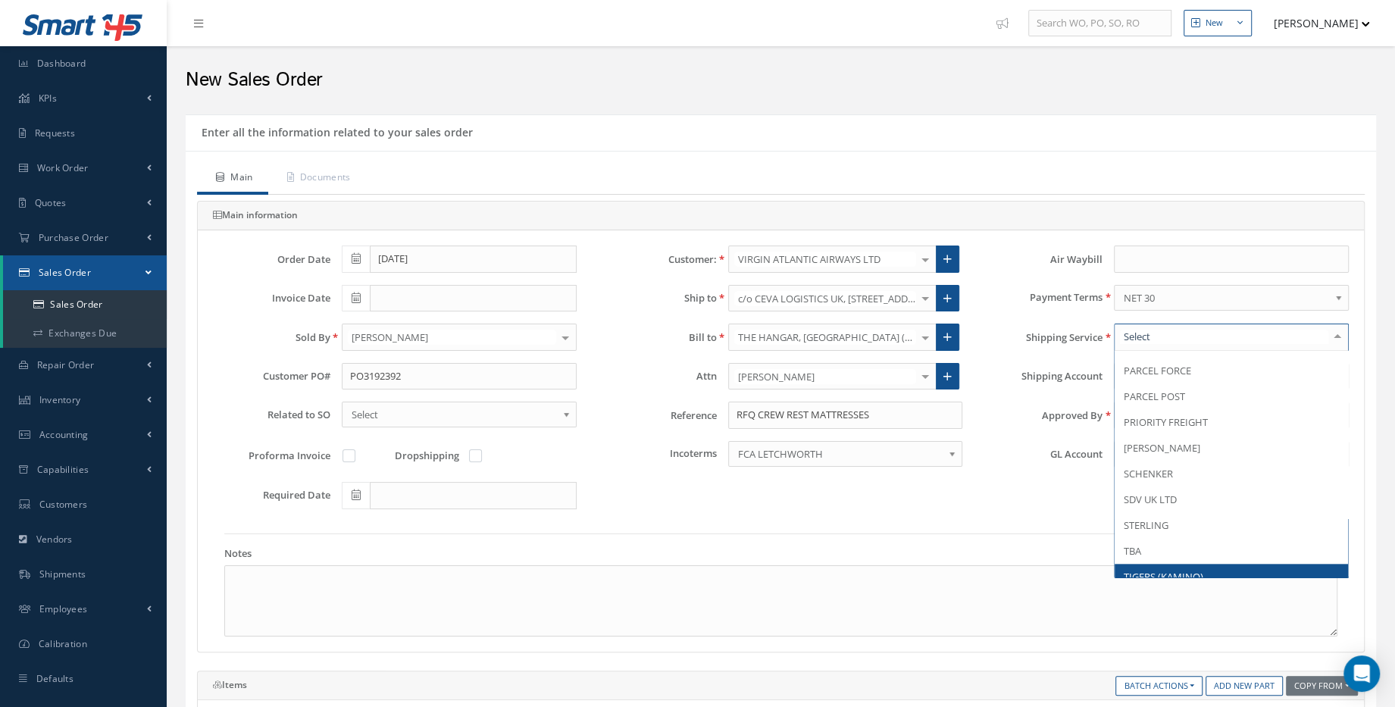
scroll to position [1541, 0]
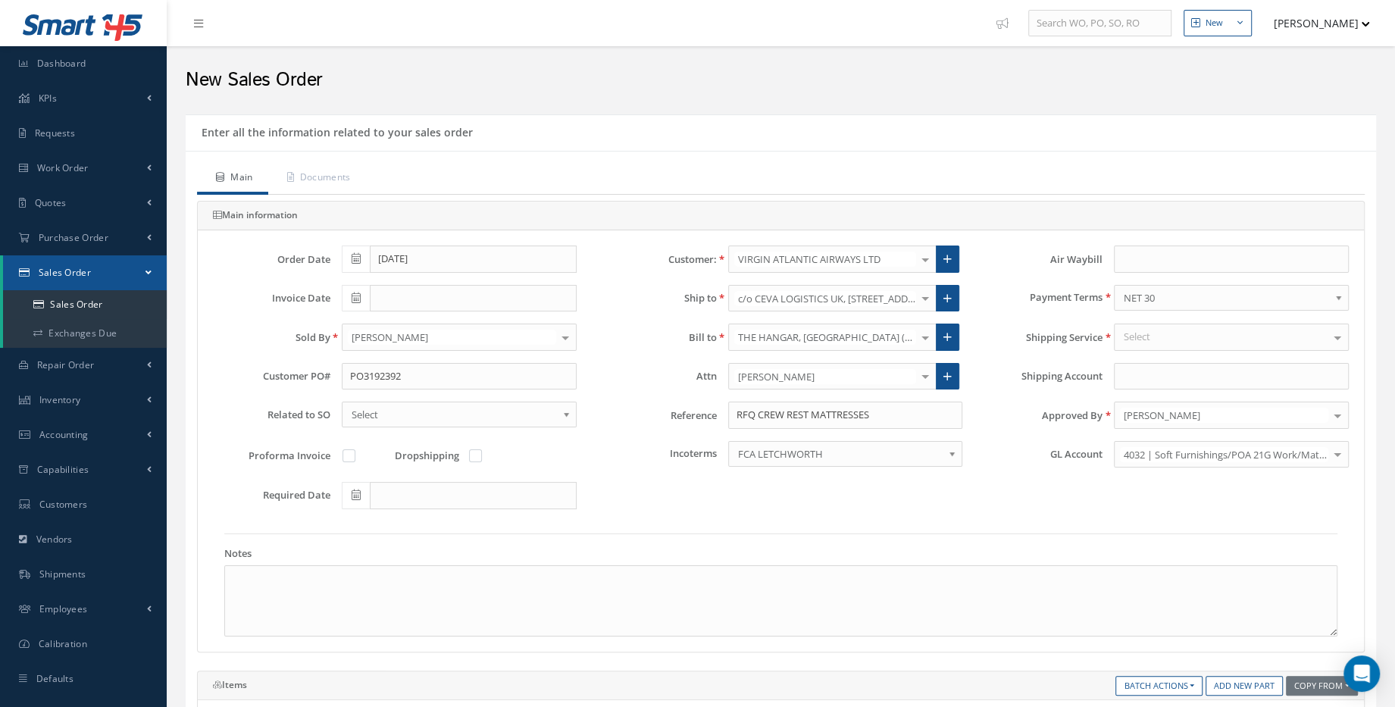
click at [1158, 334] on div "Select" at bounding box center [1231, 337] width 235 height 27
type input "you"
click at [1168, 362] on span "YOUR ROUTING" at bounding box center [1159, 364] width 71 height 14
click at [358, 417] on span "Select" at bounding box center [454, 414] width 205 height 18
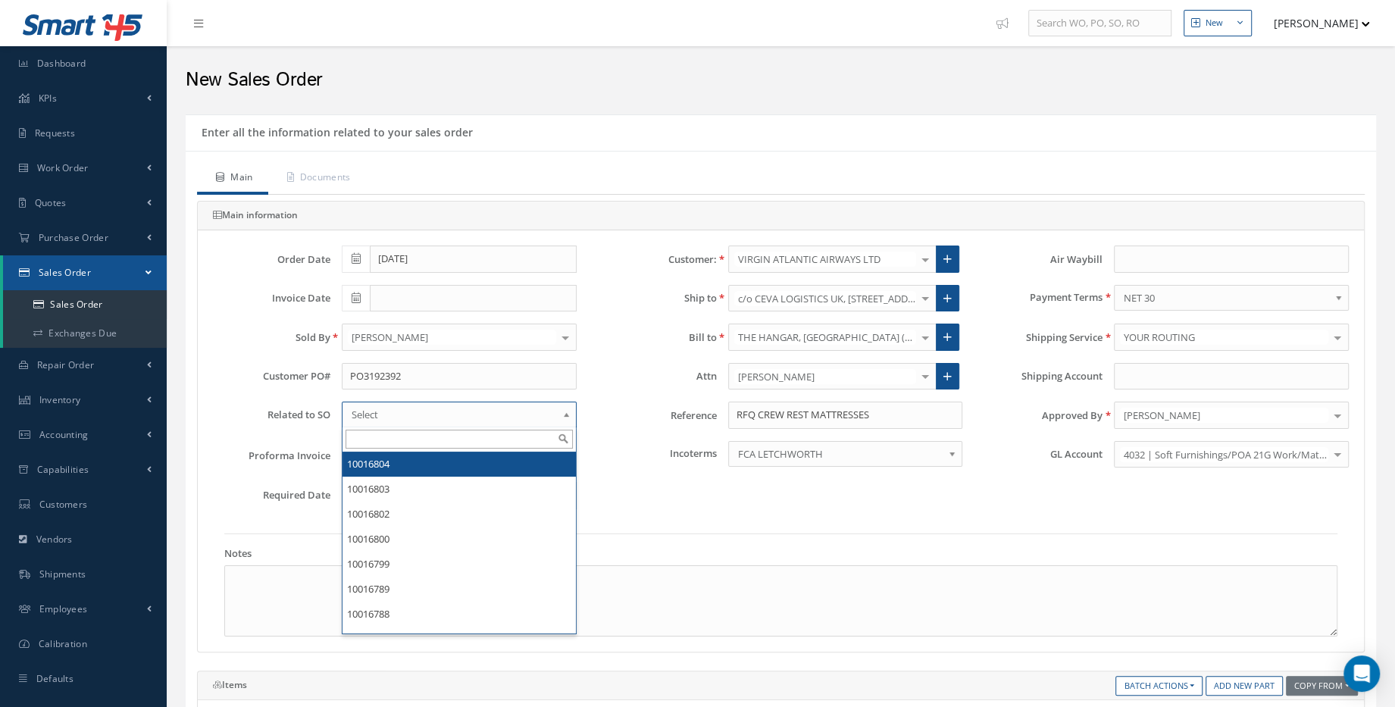
click at [358, 417] on span "Select" at bounding box center [454, 414] width 205 height 18
click at [602, 450] on label "Incoterms" at bounding box center [652, 453] width 129 height 11
click at [0, 0] on select "CIP BOGOTA DAP BOGOTA DDP BOGOTA EXWORKS CARRIAGE PAID TO FCA LETCHWORTH N/A" at bounding box center [0, 0] width 0 height 0
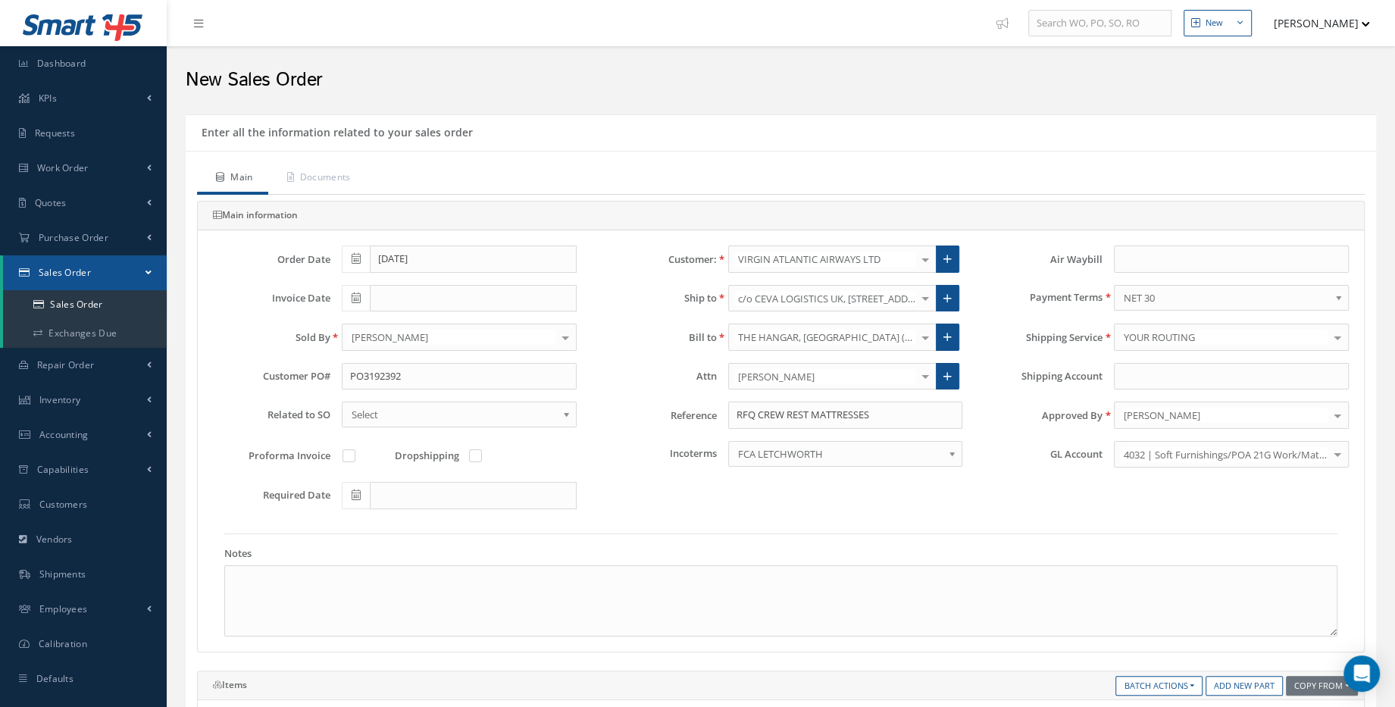
click at [927, 298] on div at bounding box center [925, 298] width 21 height 25
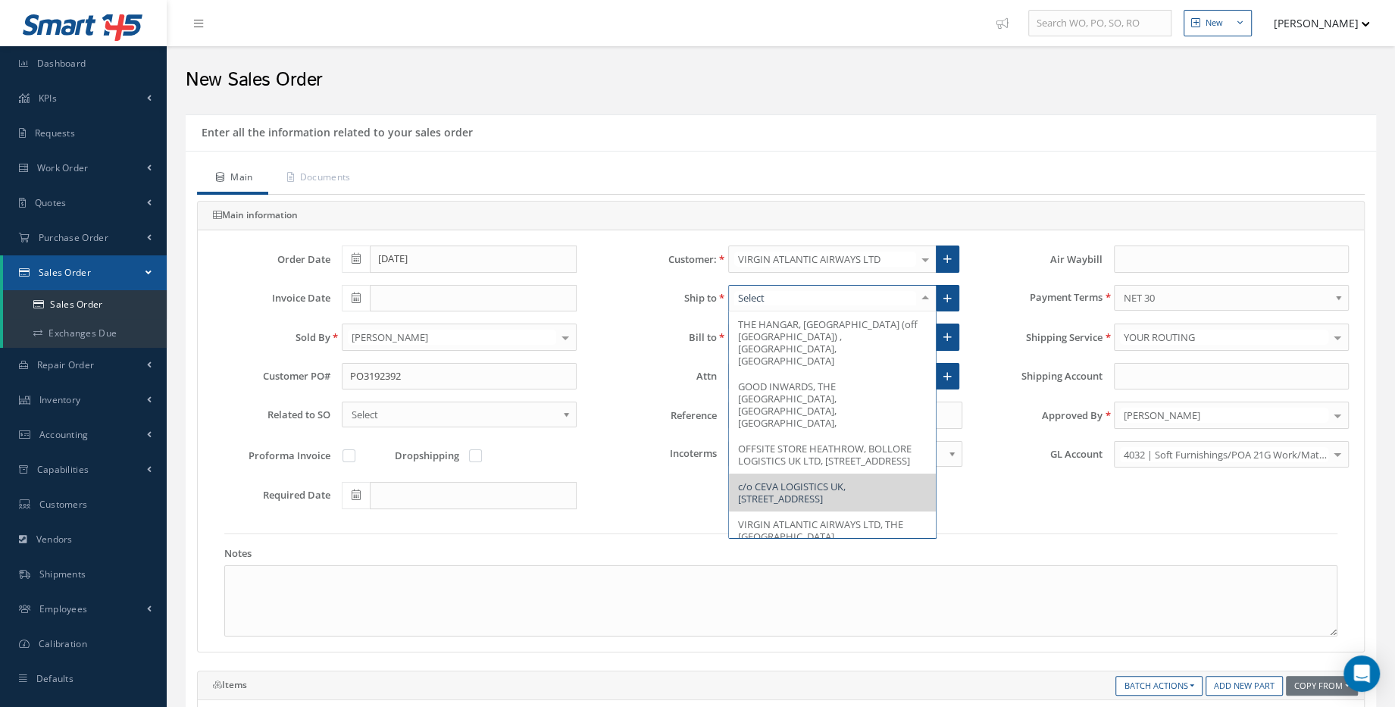
click at [865, 474] on span "c/o CEVA LOGISTICS UK, UNIT 1 SKYLINE, GREAT SOUTH WEST ROAD" at bounding box center [833, 493] width 208 height 38
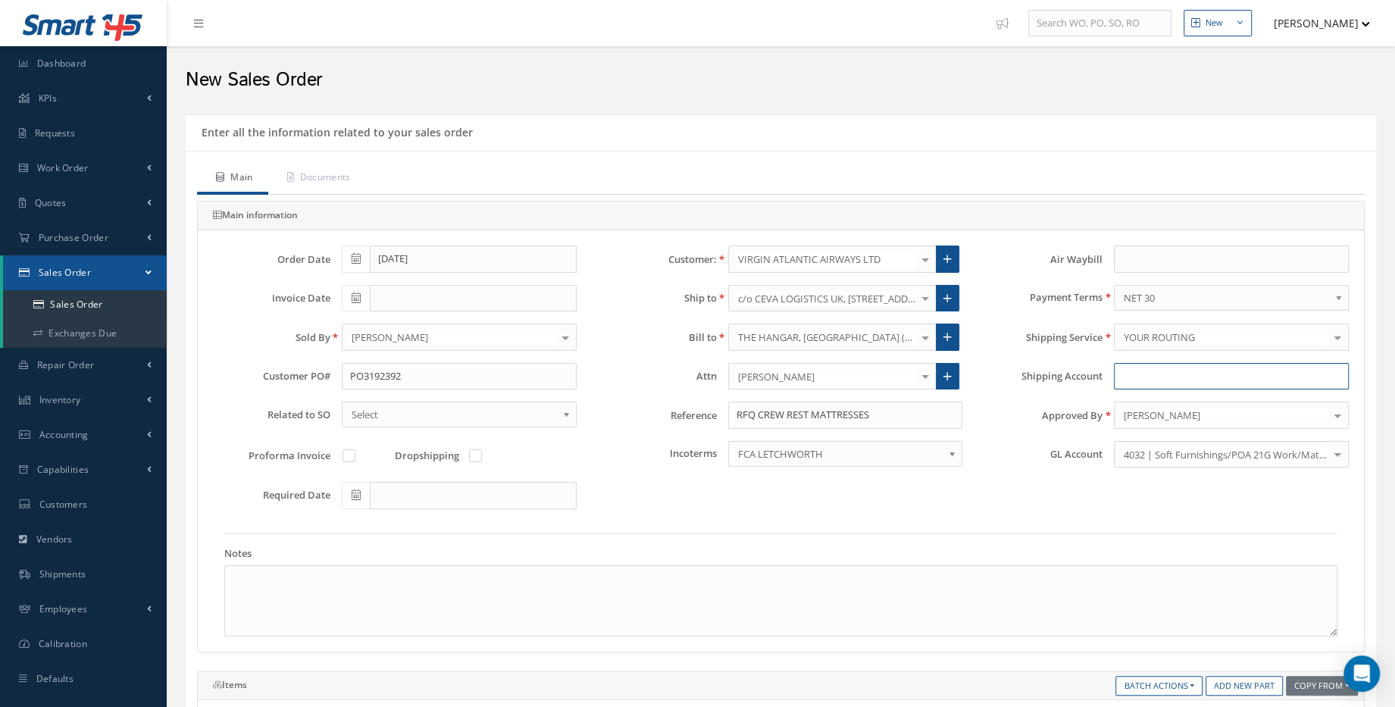
click at [1141, 379] on input "Shipping Account" at bounding box center [1231, 376] width 235 height 27
paste input "CEVA LOGISTICS"
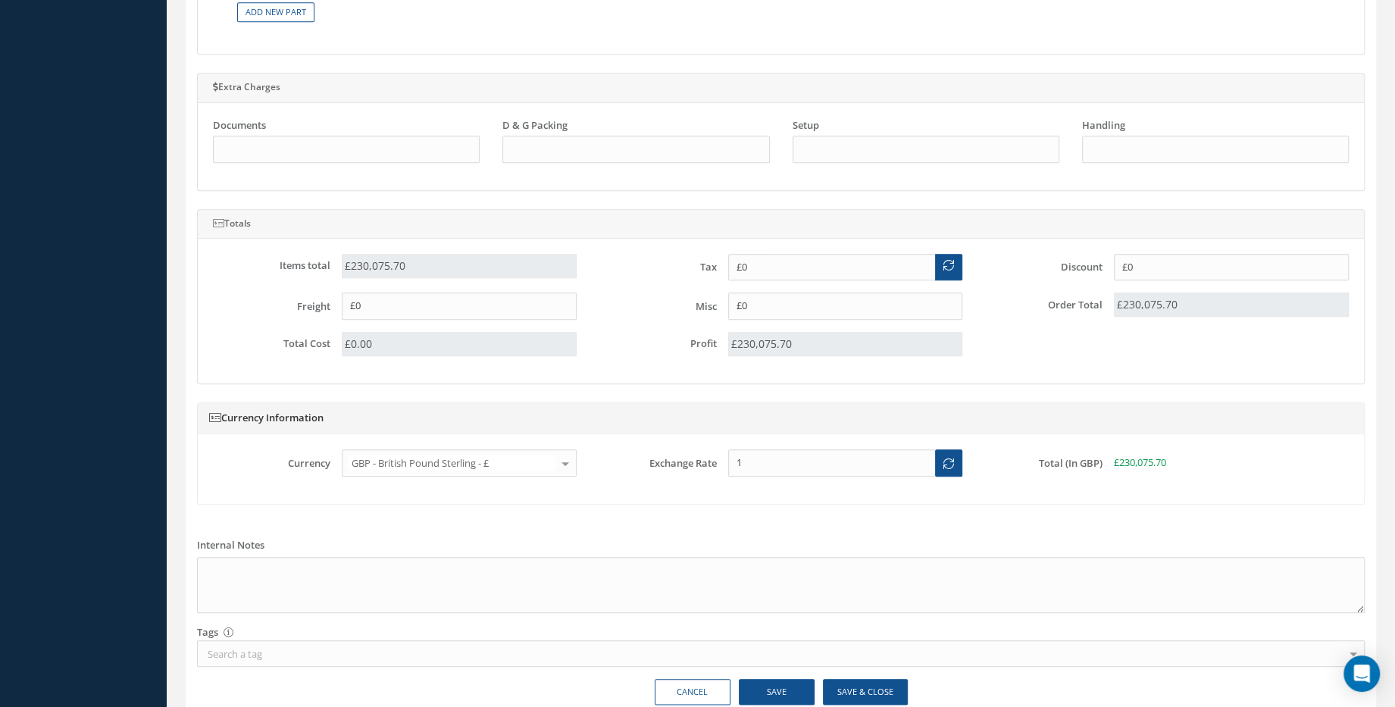
scroll to position [1274, 0]
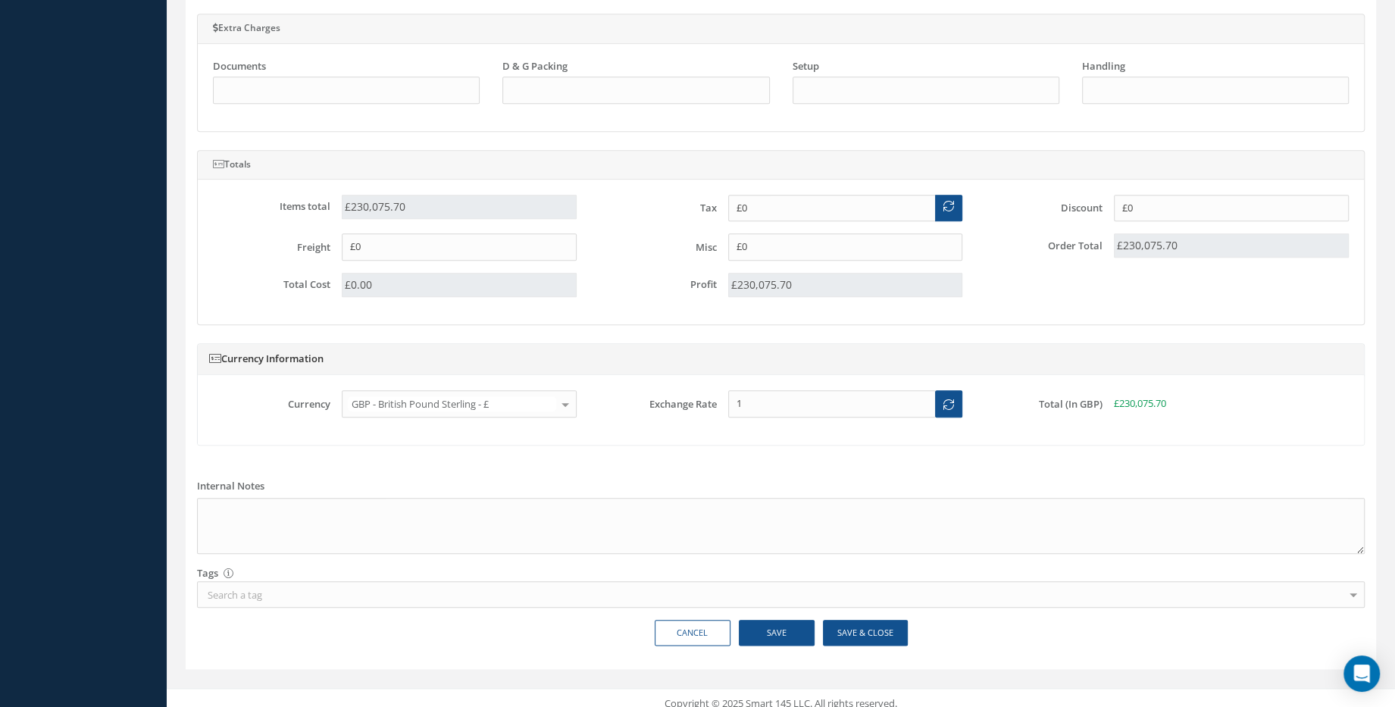
type input "CEVA LOGISTICS"
click at [792, 630] on button "Save" at bounding box center [777, 633] width 76 height 27
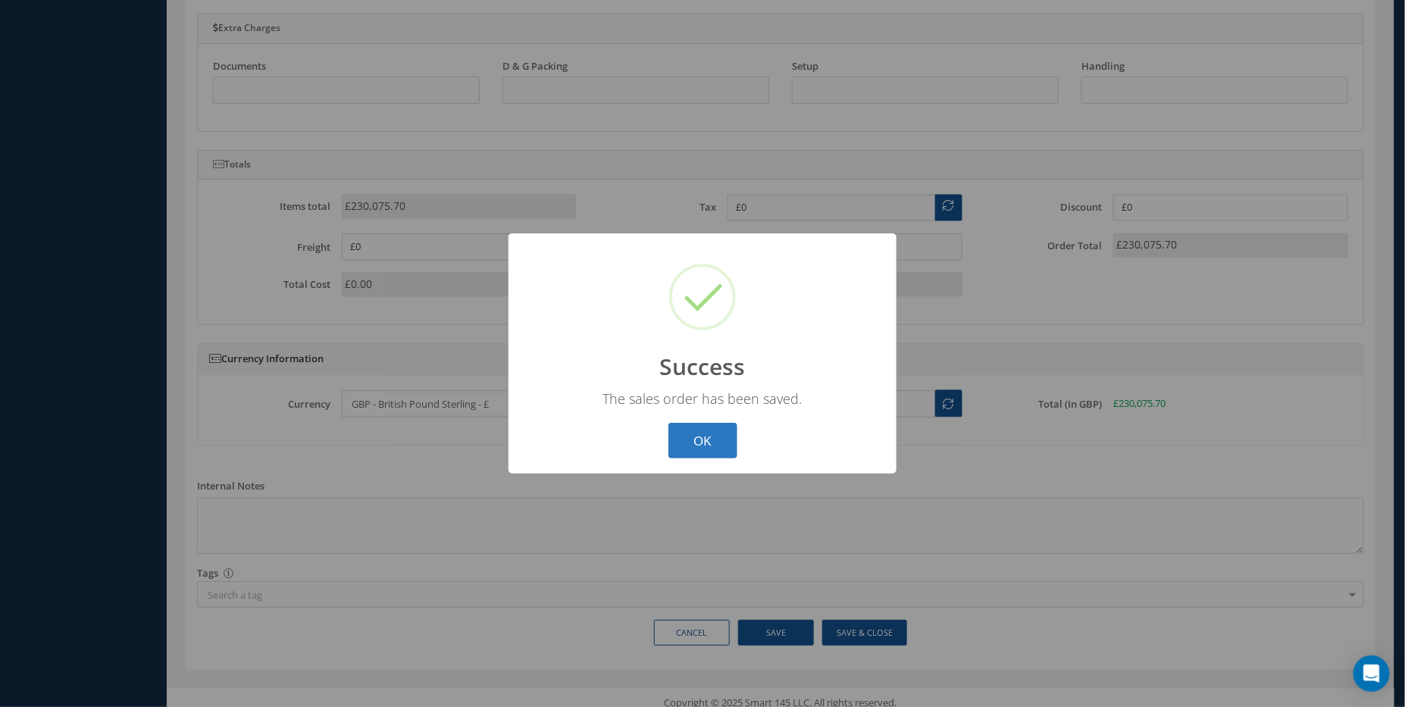
click at [693, 450] on button "OK" at bounding box center [702, 441] width 69 height 36
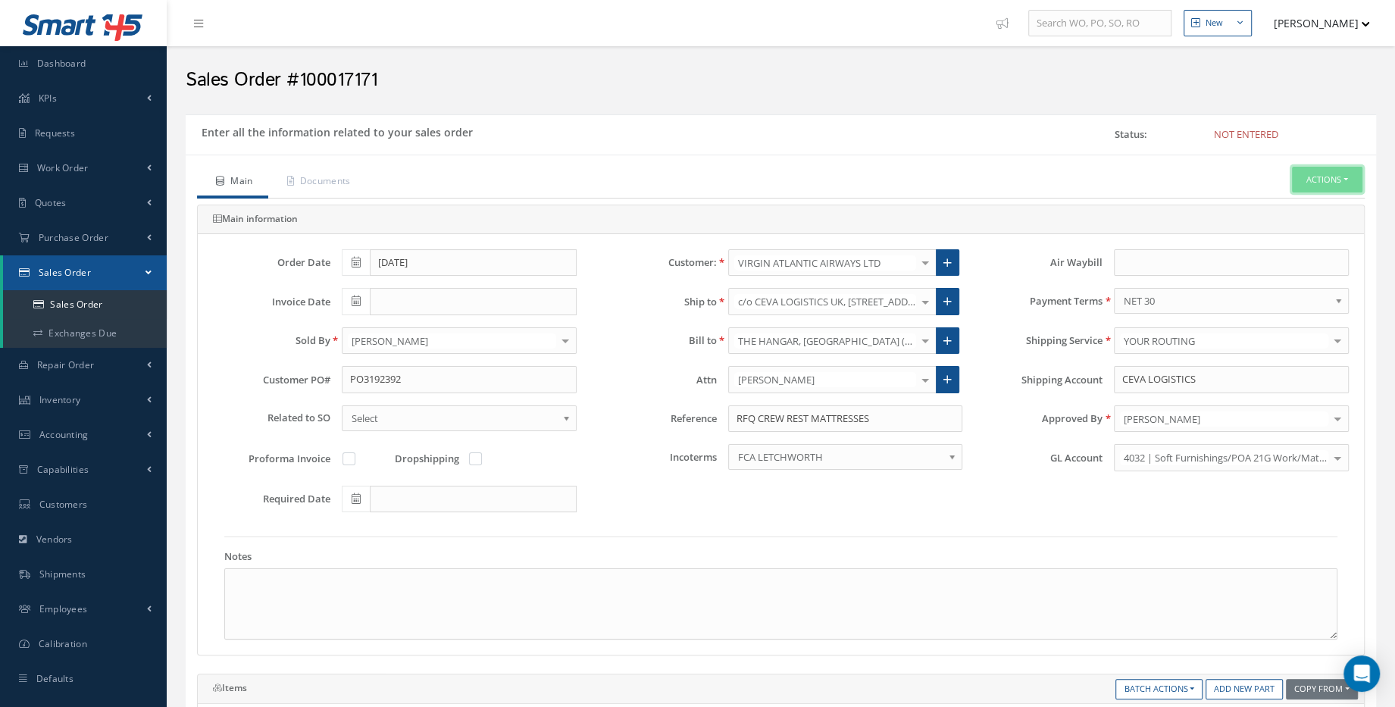
click at [1335, 176] on button "Actions" at bounding box center [1327, 180] width 70 height 27
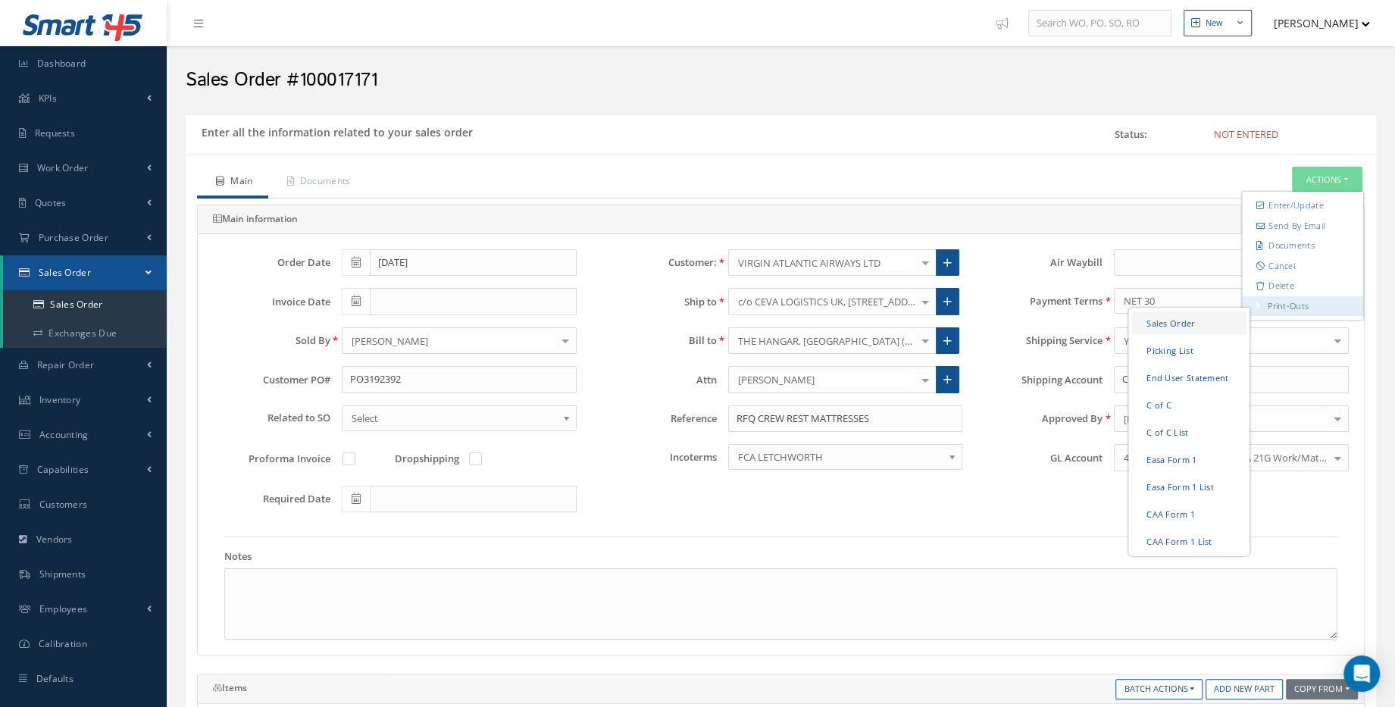
click at [1184, 329] on link "Sales Order" at bounding box center [1188, 322] width 115 height 23
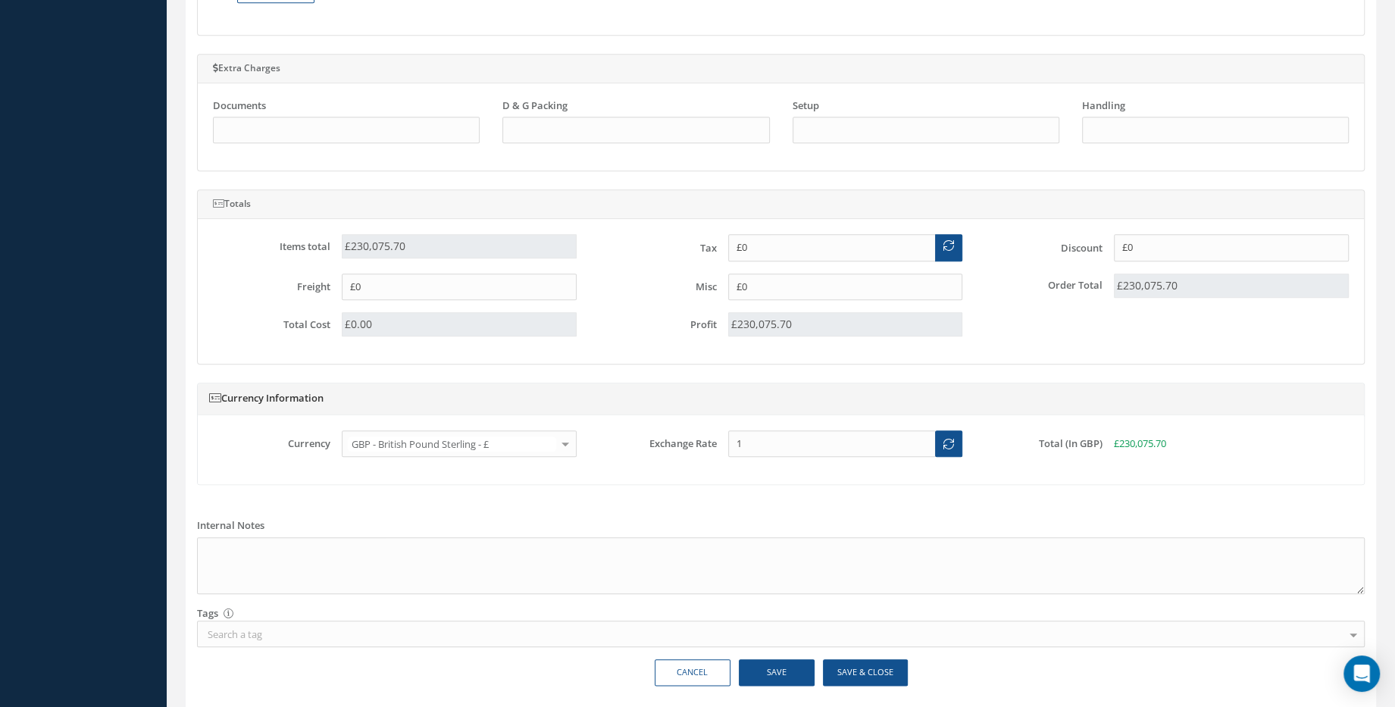
scroll to position [1277, 0]
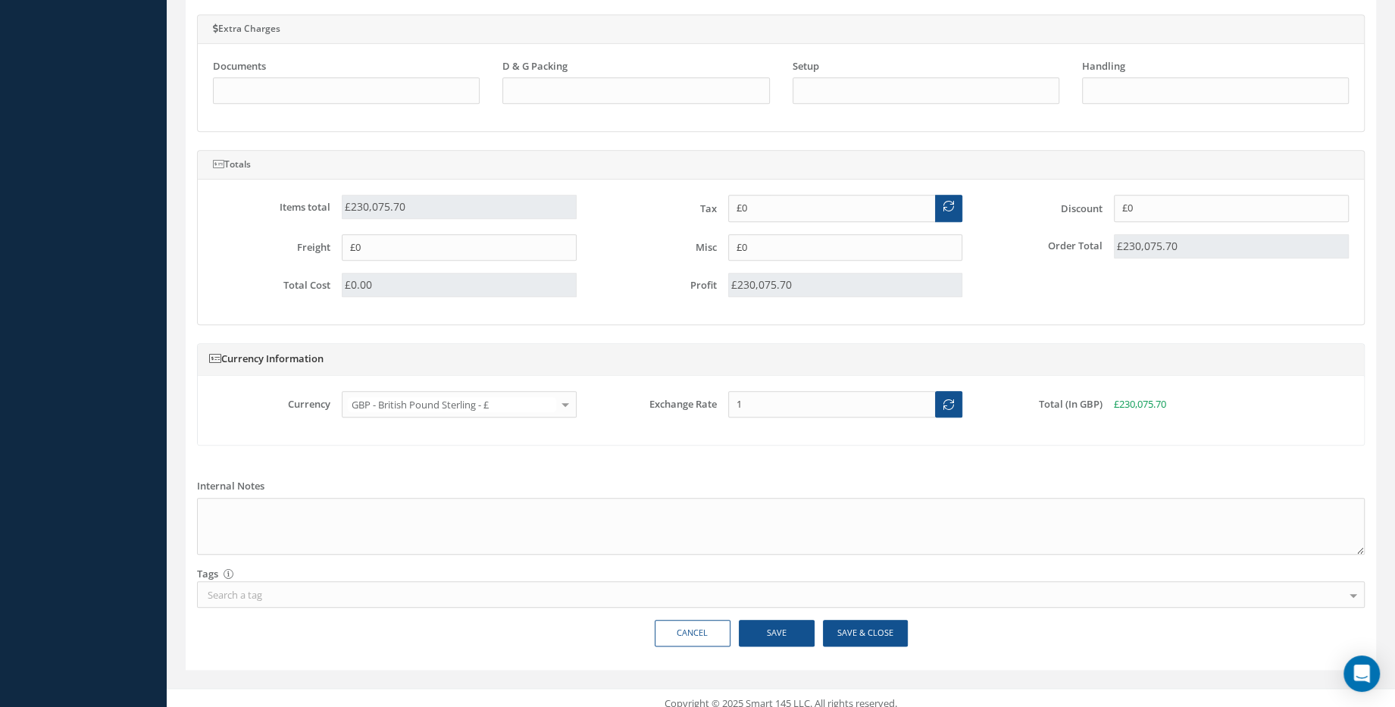
click at [871, 639] on div "Cancel Save Save & Close" at bounding box center [781, 639] width 1190 height 39
click at [862, 620] on button "Save & Close" at bounding box center [865, 633] width 85 height 27
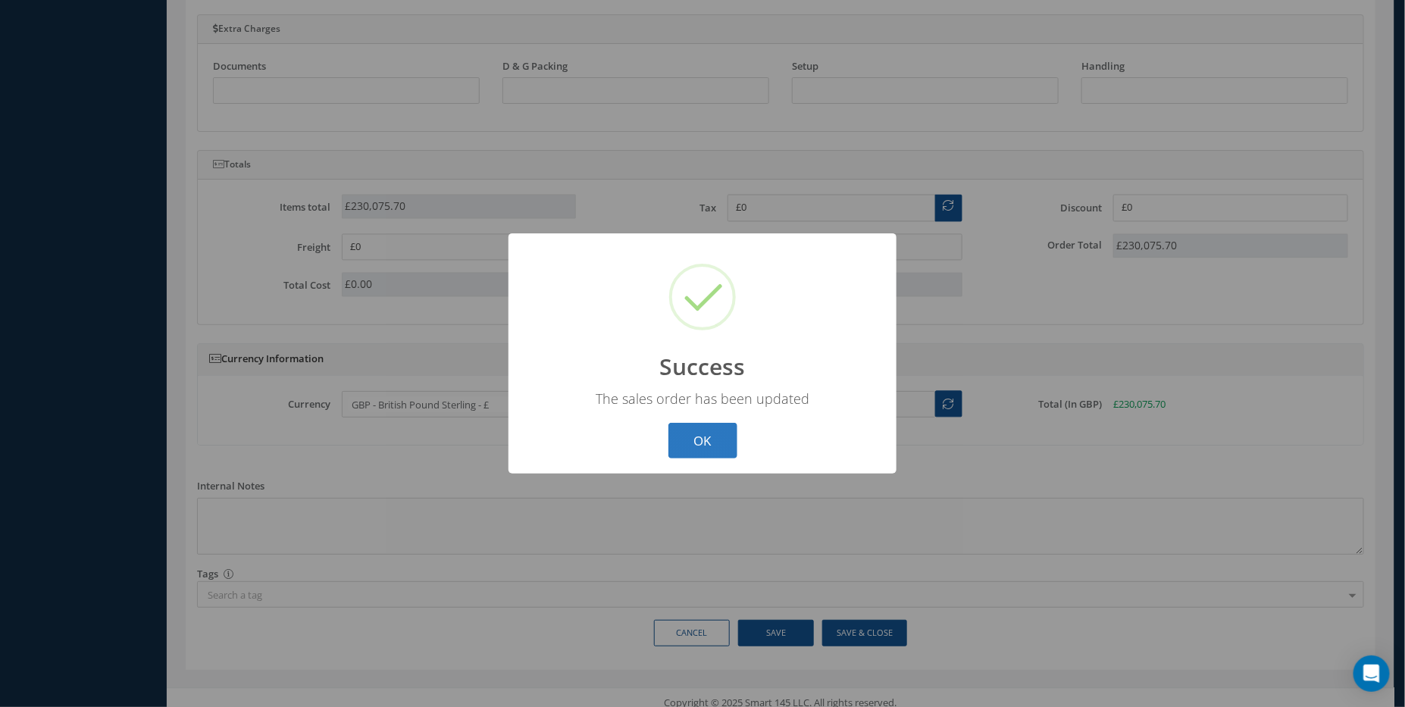
click at [690, 435] on button "OK" at bounding box center [702, 441] width 69 height 36
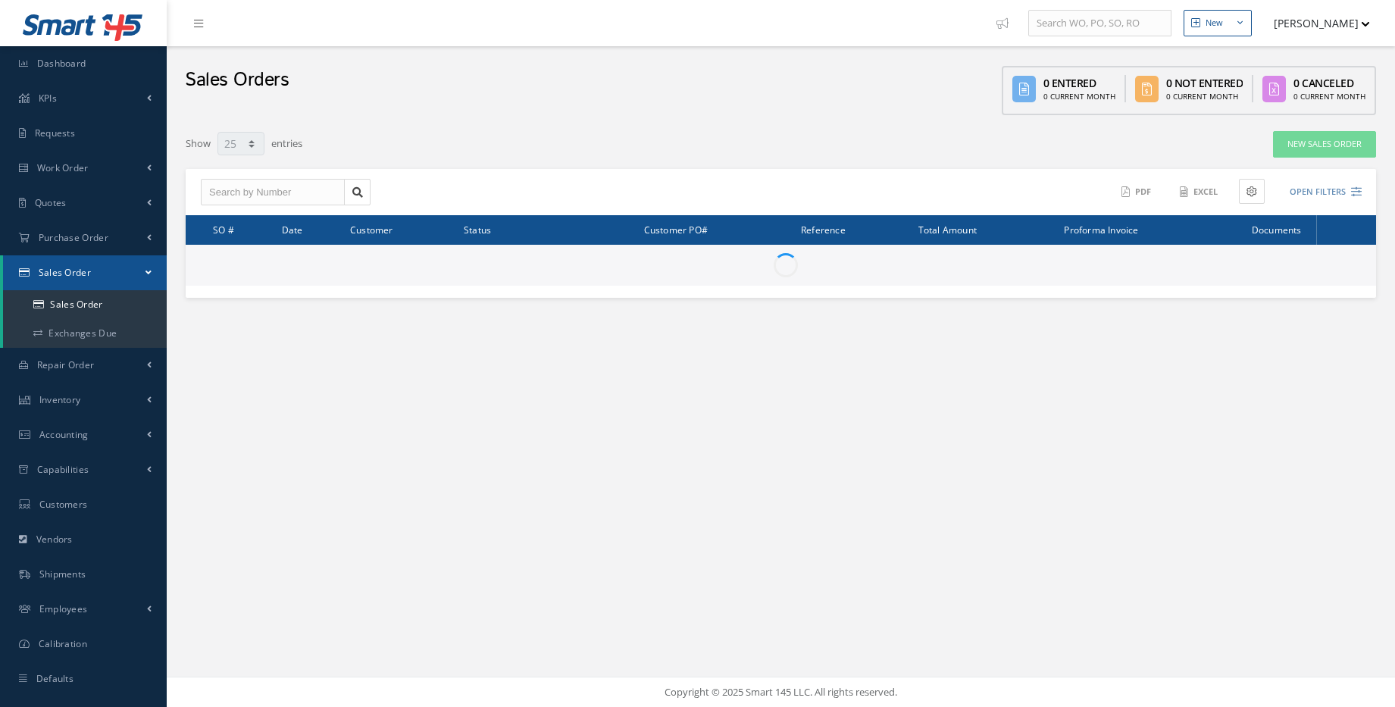
select select "25"
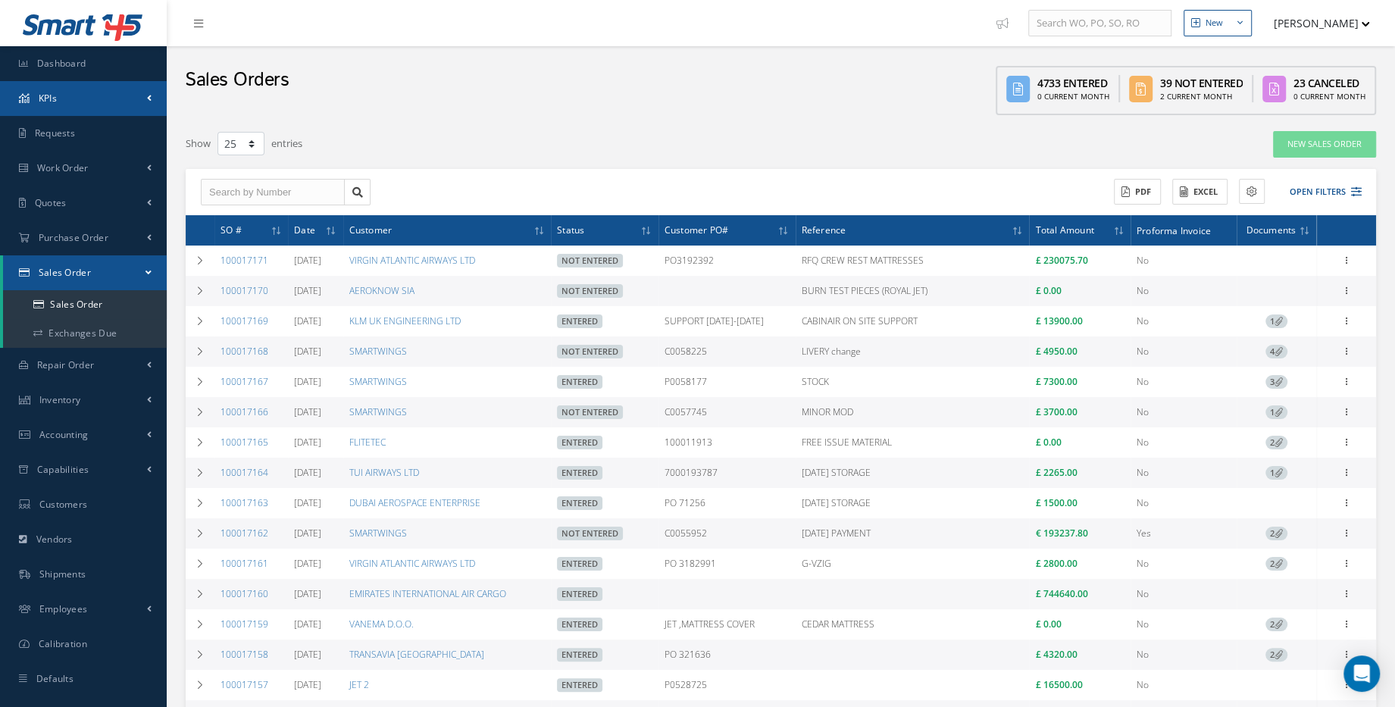
click at [62, 83] on link "KPIs" at bounding box center [83, 98] width 167 height 35
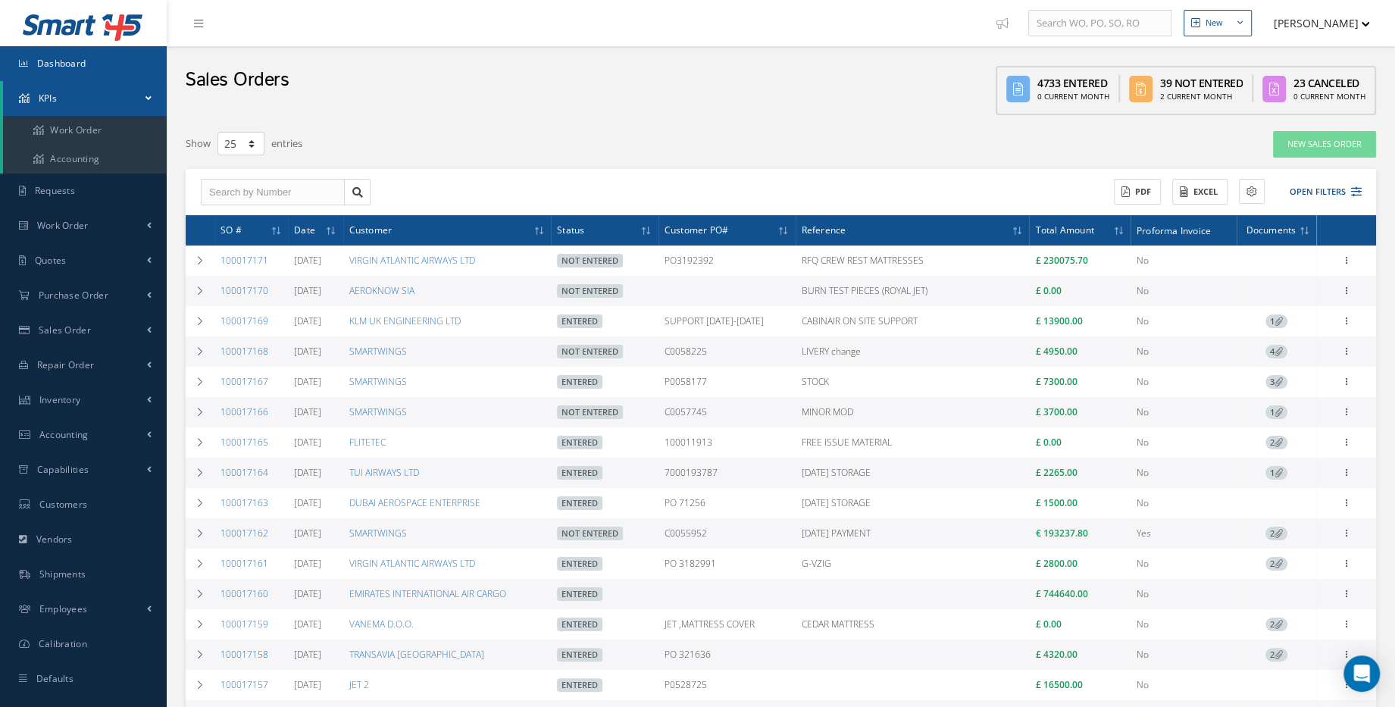
click at [62, 73] on link "Dashboard" at bounding box center [83, 63] width 167 height 35
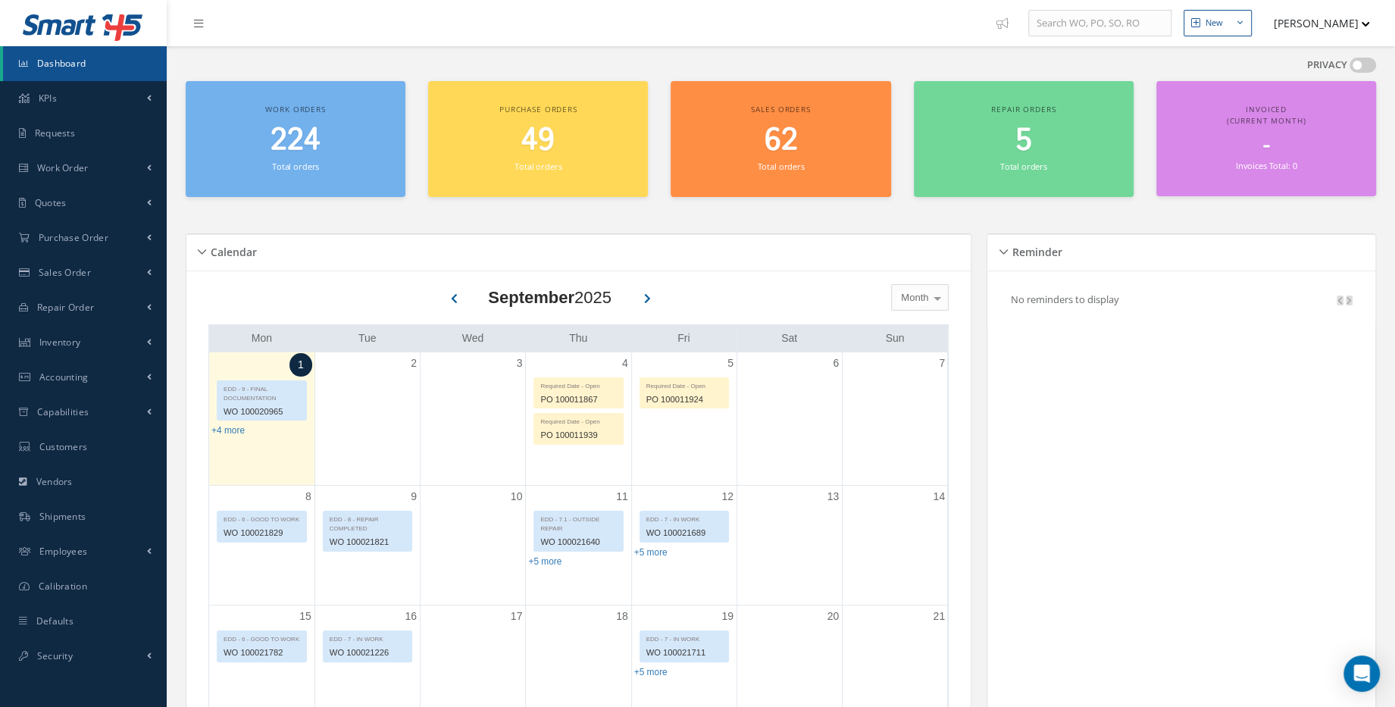
click at [325, 180] on div "Work orders 224 Total orders" at bounding box center [296, 139] width 220 height 116
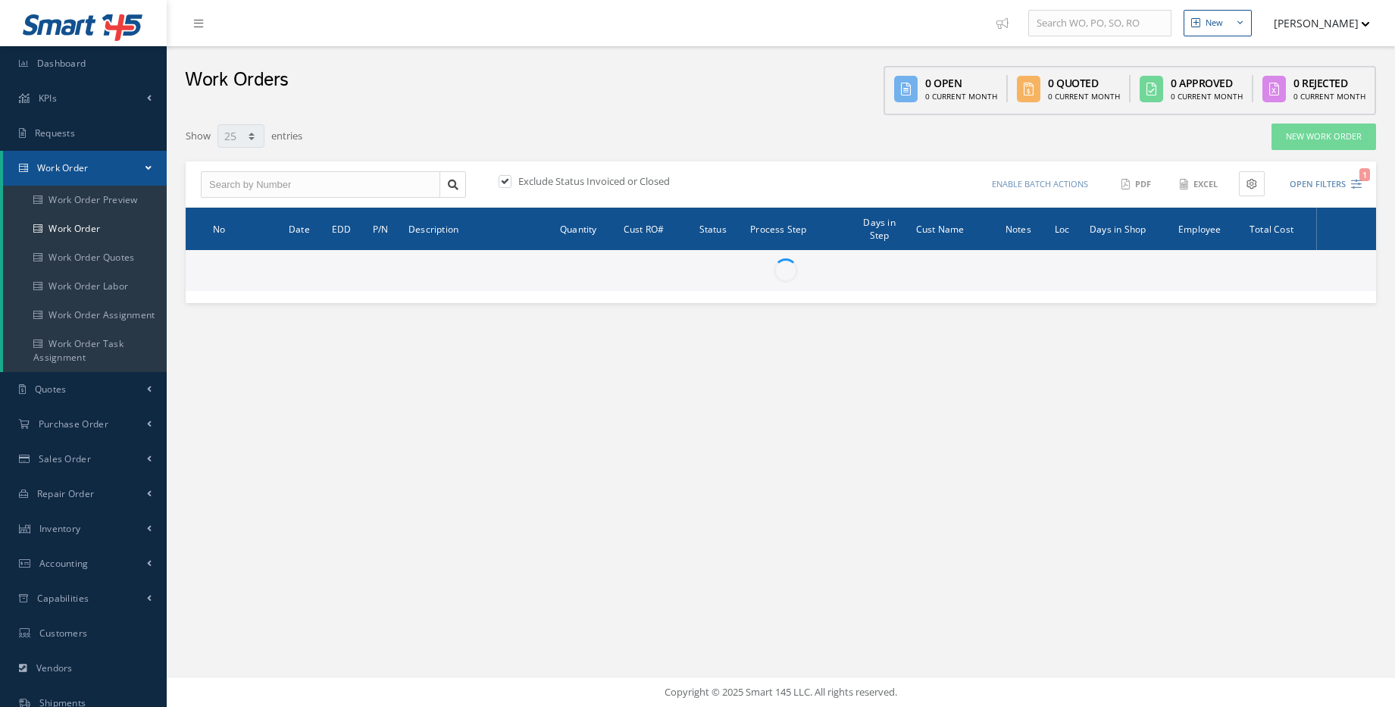
select select "25"
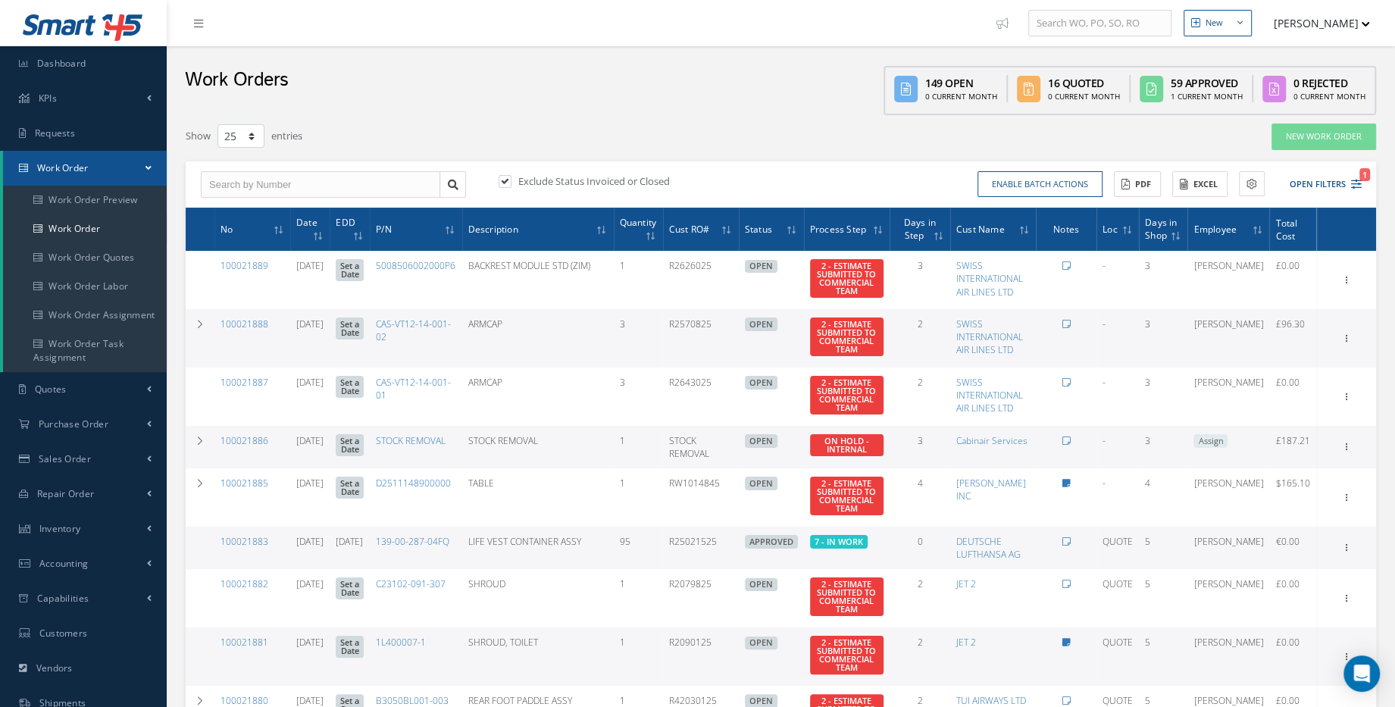
click at [1349, 166] on div "Exclude Status Invoiced or Closed Enable batch actions Update Work Orders Close…" at bounding box center [781, 184] width 1190 height 47
click at [1349, 175] on button "Open Filters 1" at bounding box center [1319, 184] width 86 height 25
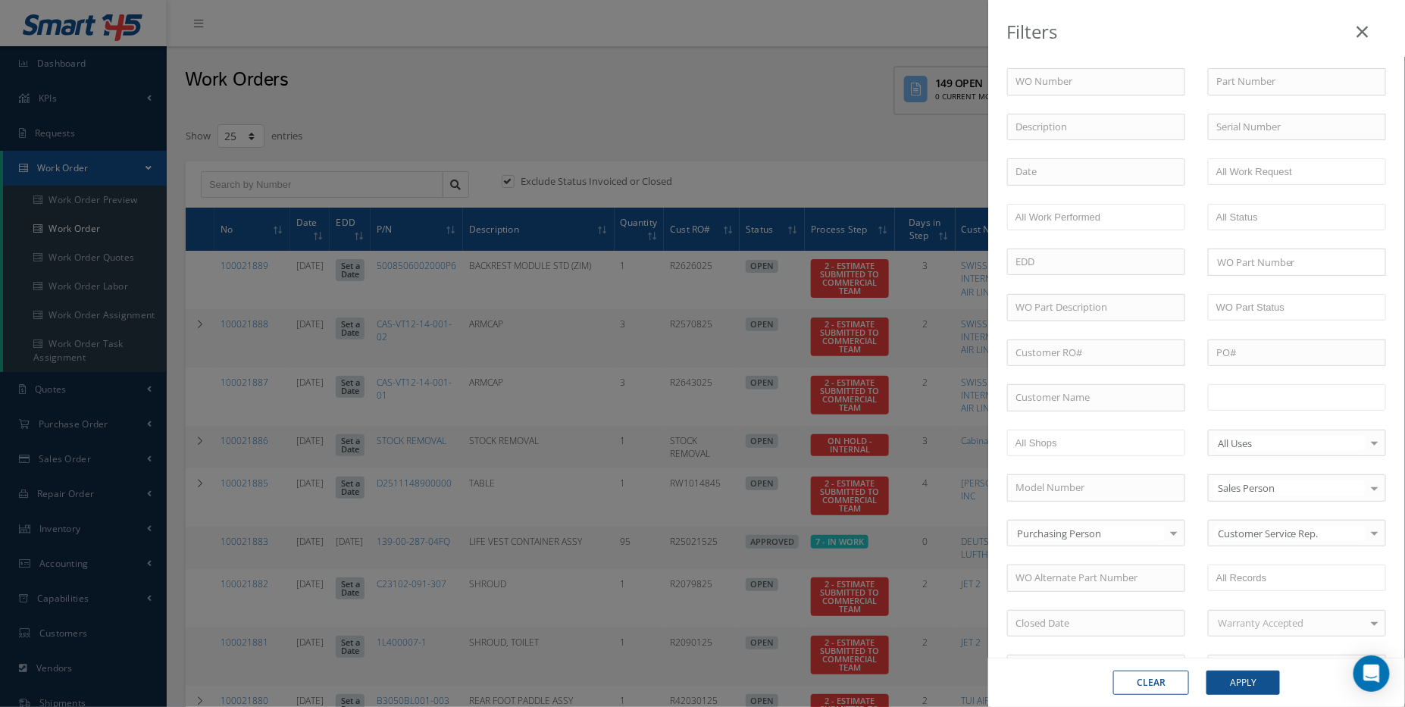
click at [1250, 399] on input "text" at bounding box center [1264, 397] width 96 height 19
click at [1249, 668] on div "Clear Apply" at bounding box center [1196, 682] width 417 height 49
click at [1244, 680] on button "Apply" at bounding box center [1242, 683] width 73 height 24
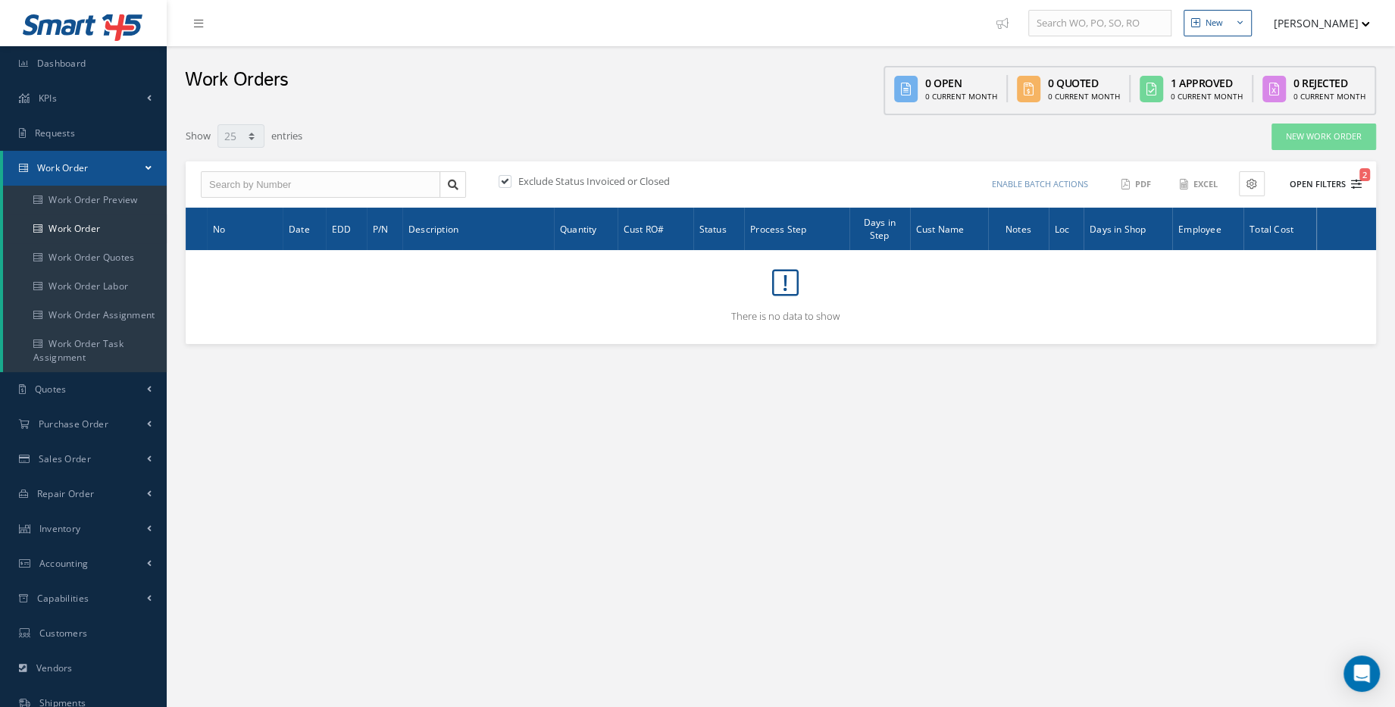
click at [1328, 192] on button "Open Filters 2" at bounding box center [1319, 184] width 86 height 25
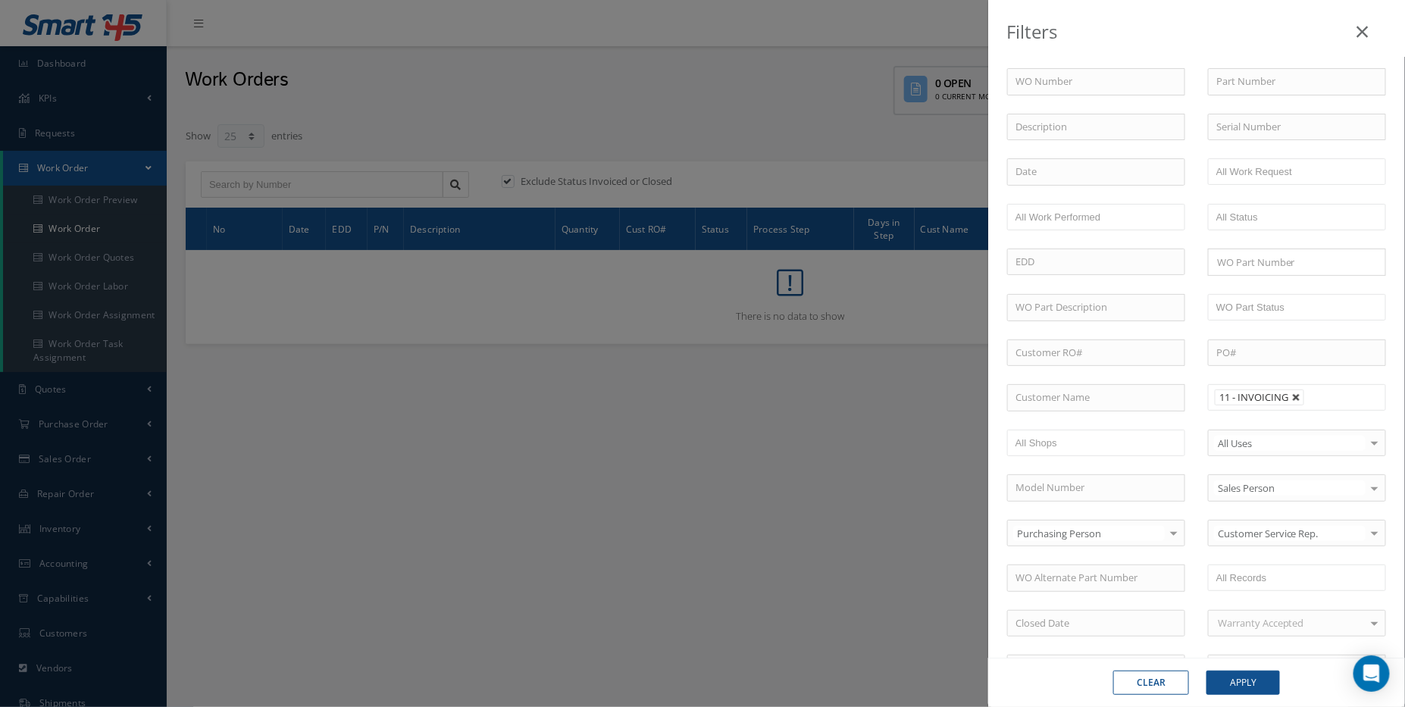
click at [1292, 395] on link at bounding box center [1296, 397] width 9 height 9
type input "All Proccess Step"
click at [1285, 395] on input "text" at bounding box center [1264, 397] width 96 height 19
click at [1246, 679] on button "Apply" at bounding box center [1242, 683] width 73 height 24
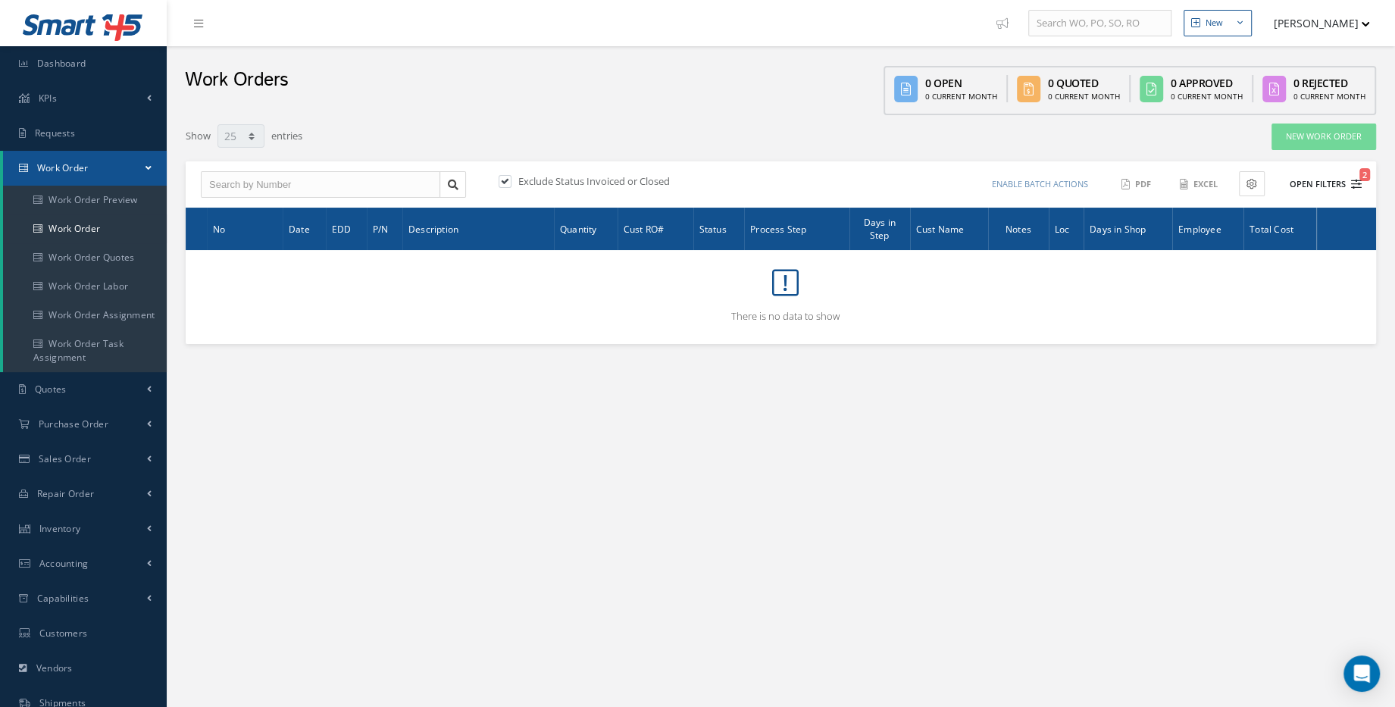
click at [1337, 178] on button "Open Filters 2" at bounding box center [1319, 184] width 86 height 25
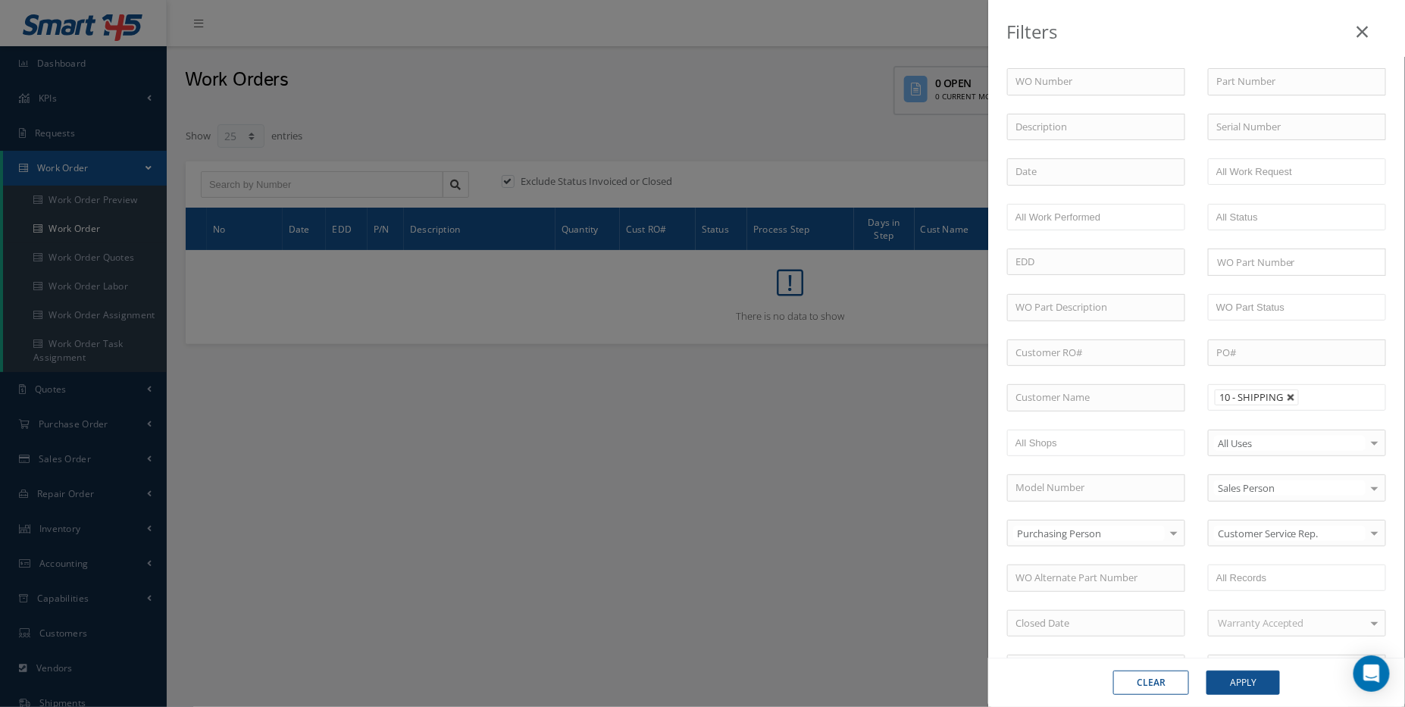
click at [1287, 393] on link at bounding box center [1291, 397] width 9 height 9
type input "All Proccess Step"
click at [1266, 400] on input "text" at bounding box center [1264, 397] width 96 height 19
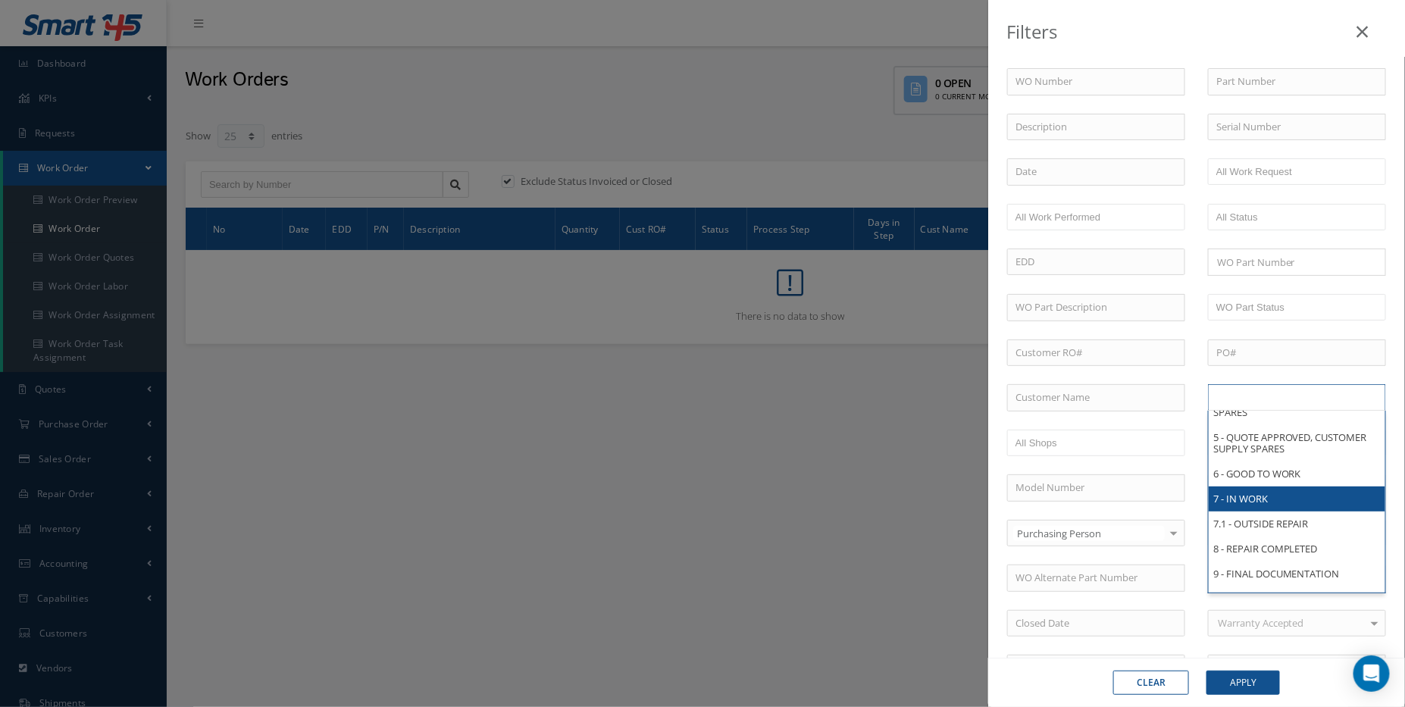
scroll to position [275, 0]
type input "All Proccess Step"
